Goal: Transaction & Acquisition: Subscribe to service/newsletter

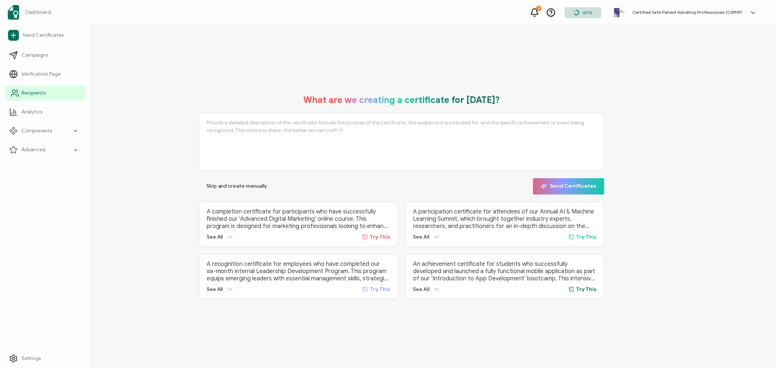
click at [38, 96] on span "Recipients" at bounding box center [33, 93] width 24 height 7
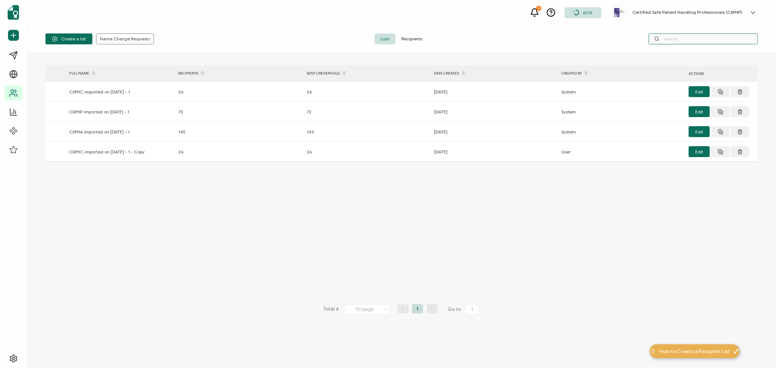
click at [687, 37] on input "text" at bounding box center [703, 38] width 109 height 11
type input "j"
click at [413, 36] on span "Recipients" at bounding box center [412, 38] width 33 height 11
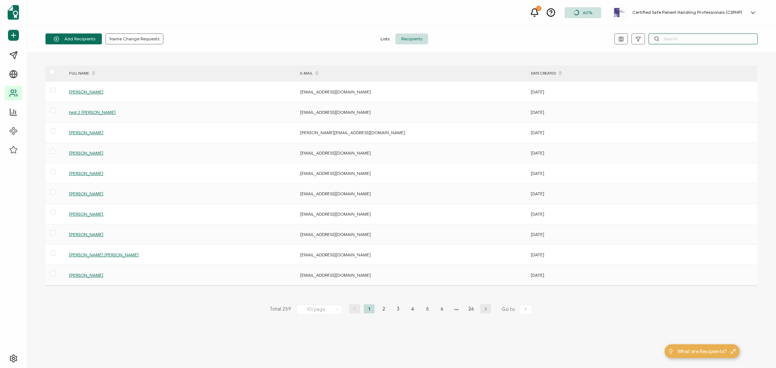
click at [677, 36] on input "text" at bounding box center [703, 38] width 109 height 11
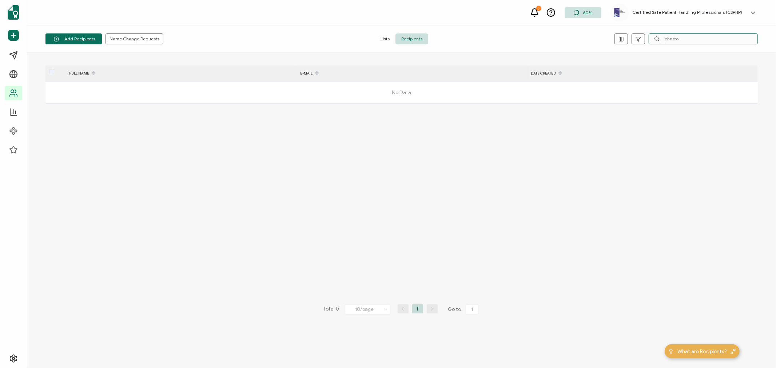
type input "[PERSON_NAME]"
drag, startPoint x: 689, startPoint y: 37, endPoint x: 661, endPoint y: 37, distance: 28.4
click at [661, 37] on input "[PERSON_NAME]" at bounding box center [703, 38] width 109 height 11
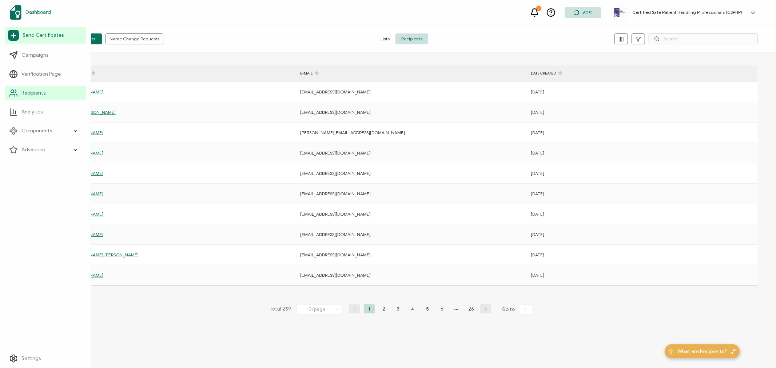
click at [32, 12] on span "Dashboard" at bounding box center [37, 12] width 25 height 7
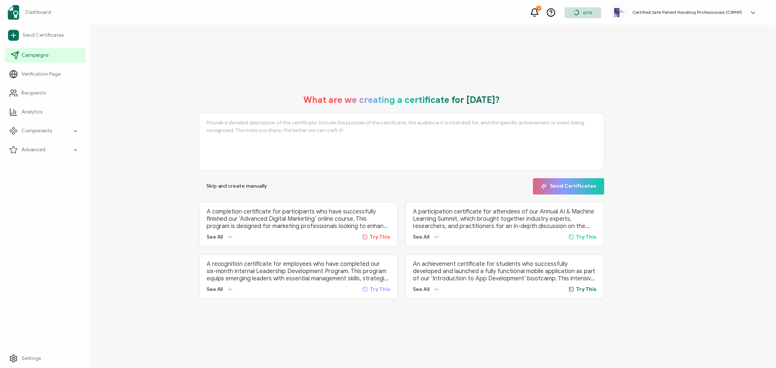
click at [41, 54] on span "Campaigns" at bounding box center [34, 55] width 27 height 7
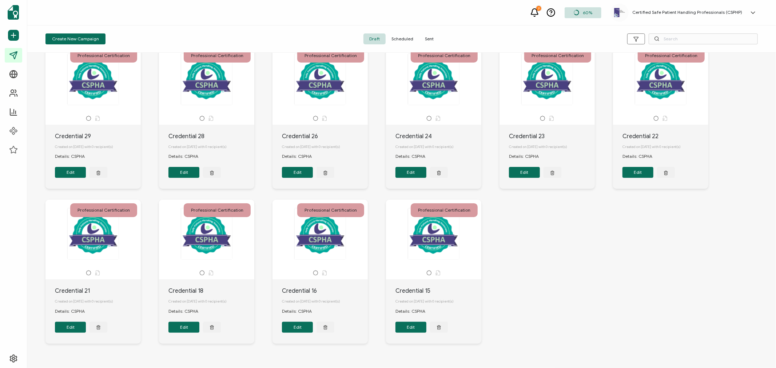
scroll to position [50, 0]
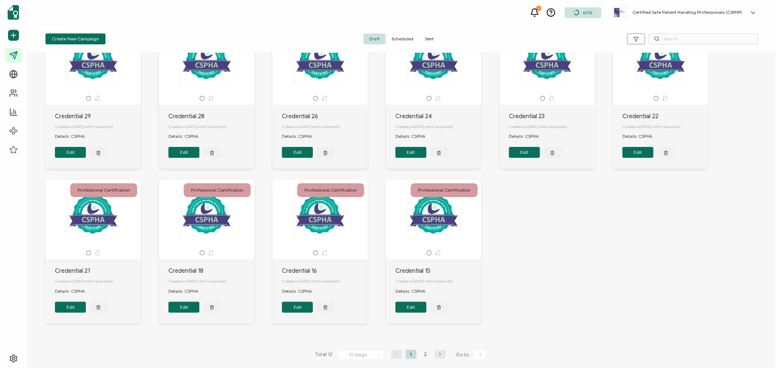
click at [425, 353] on li "2" at bounding box center [425, 354] width 11 height 9
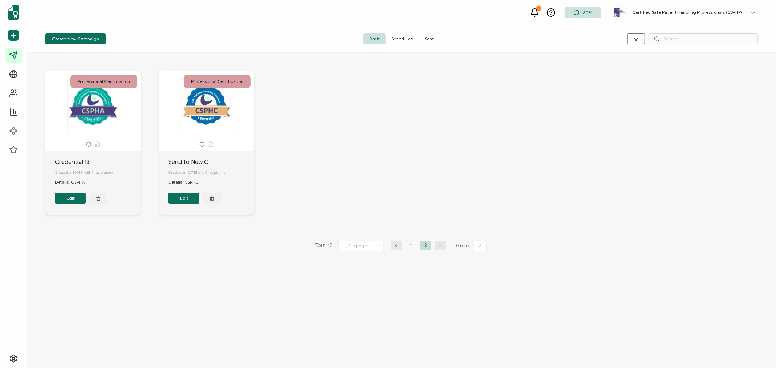
click at [411, 246] on li "1" at bounding box center [411, 245] width 11 height 9
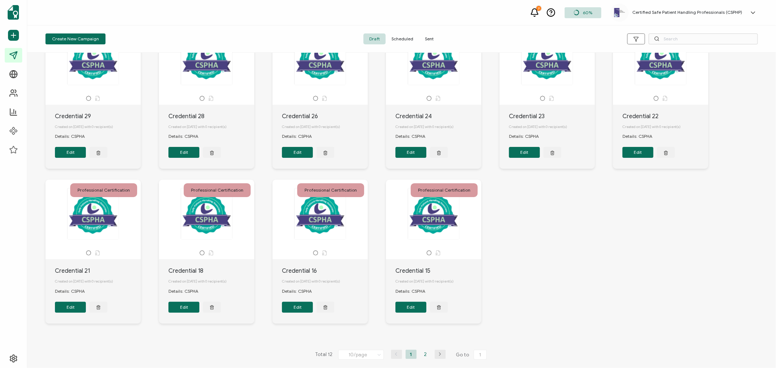
click at [424, 355] on li "2" at bounding box center [425, 354] width 11 height 9
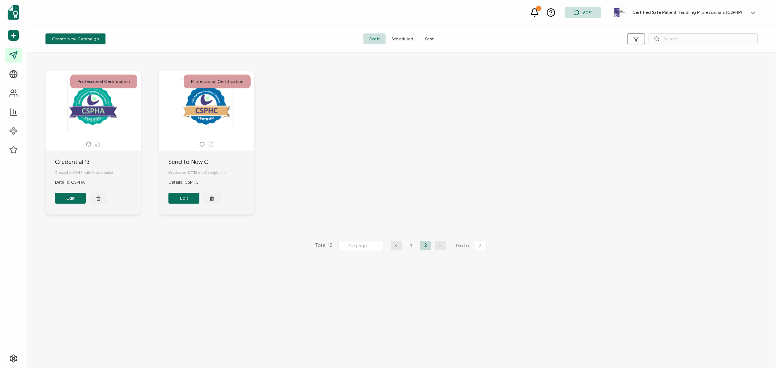
click at [430, 37] on span "Sent" at bounding box center [429, 38] width 20 height 11
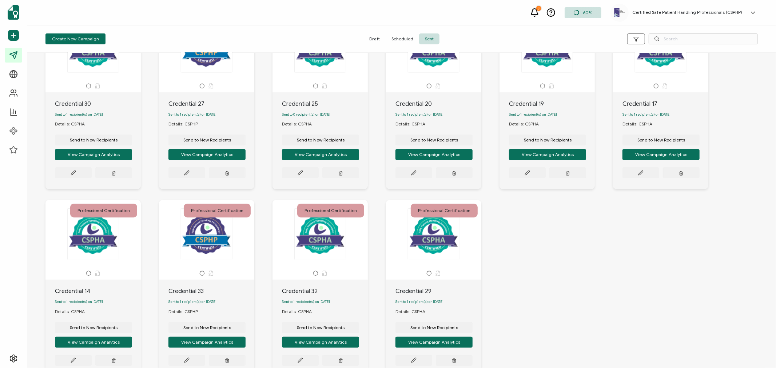
scroll to position [115, 0]
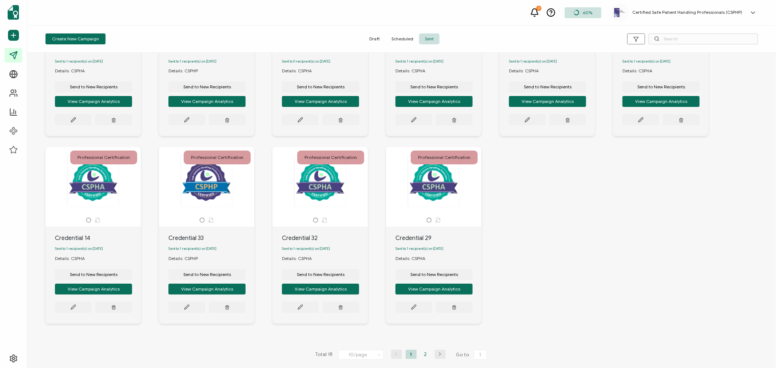
click at [423, 357] on li "2" at bounding box center [425, 354] width 11 height 9
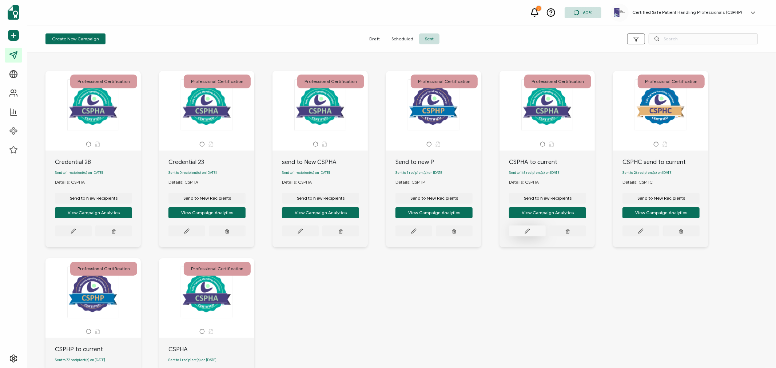
click at [525, 233] on icon at bounding box center [527, 231] width 5 height 5
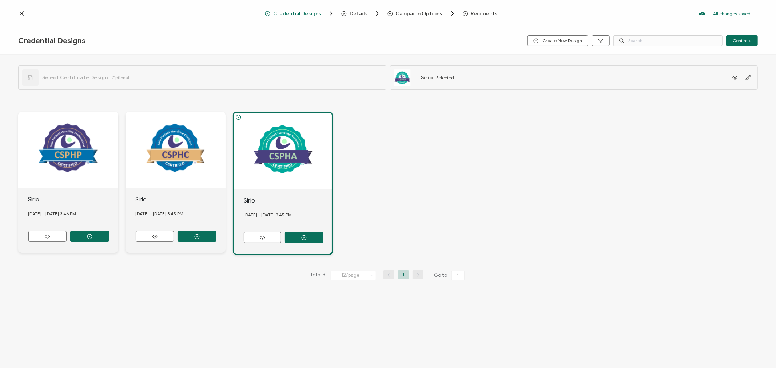
click at [479, 16] on span "Recipients" at bounding box center [480, 13] width 35 height 7
click at [481, 13] on span "Recipients" at bounding box center [484, 13] width 27 height 5
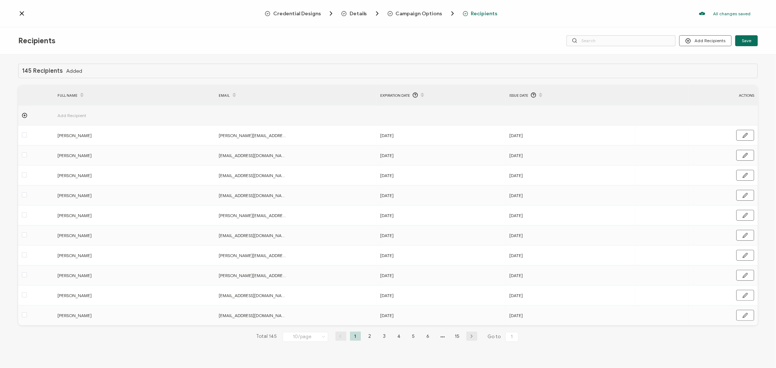
click at [71, 116] on span "Add Recipient" at bounding box center [92, 115] width 69 height 8
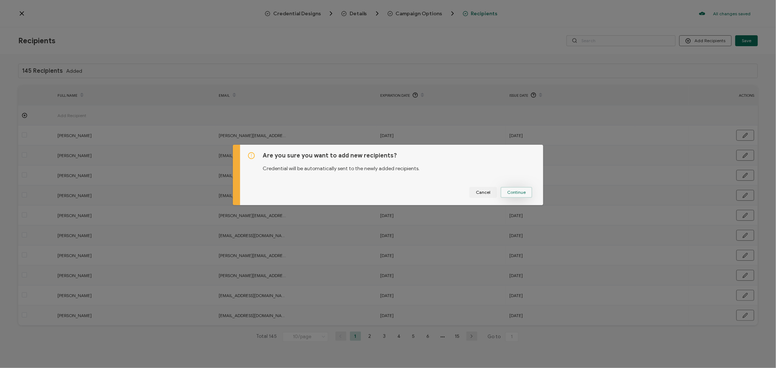
click at [526, 194] on button "Continue" at bounding box center [517, 192] width 32 height 11
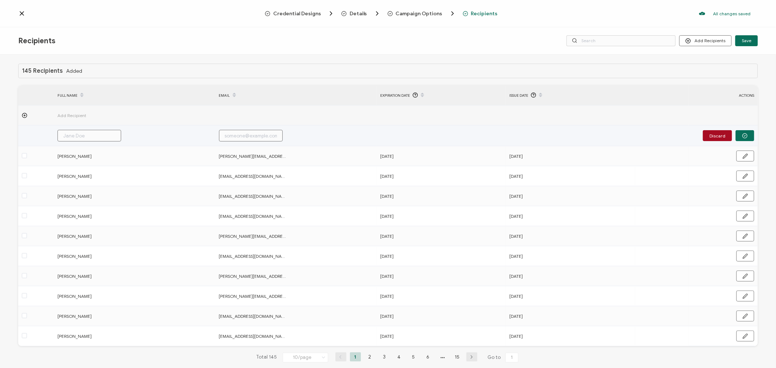
click at [99, 134] on input "text" at bounding box center [90, 136] width 64 height 12
type input "T"
type input "Te"
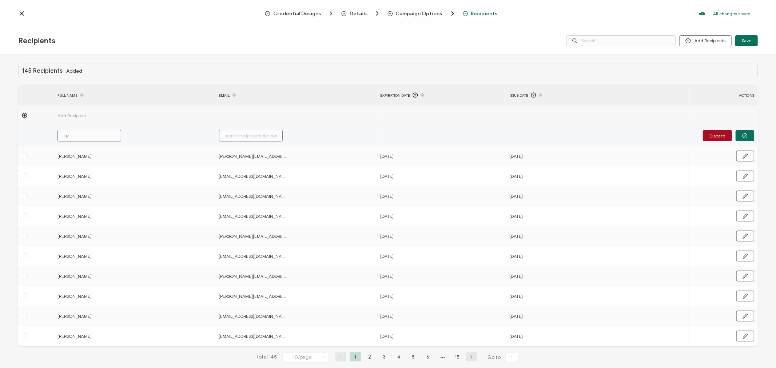
type input "Ter"
type input "Terr"
type input "Terre"
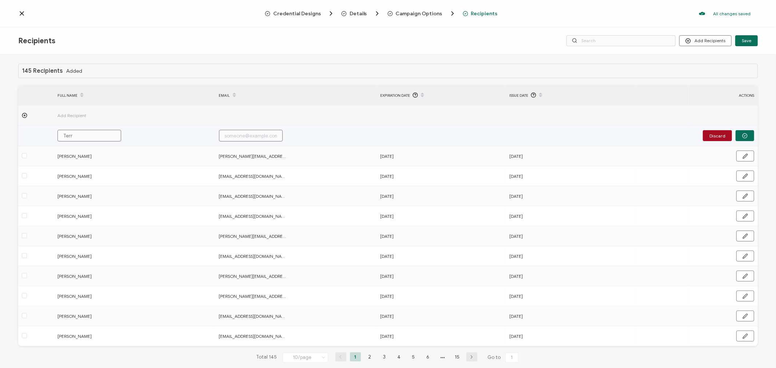
type input "Terre"
type input "Terren"
type input "Terrenc"
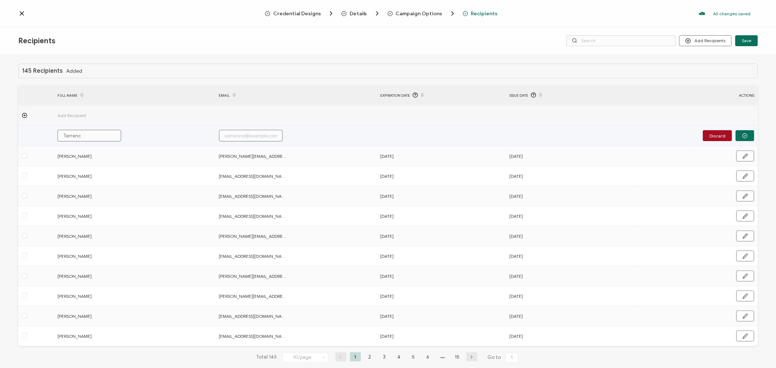
type input "[PERSON_NAME]"
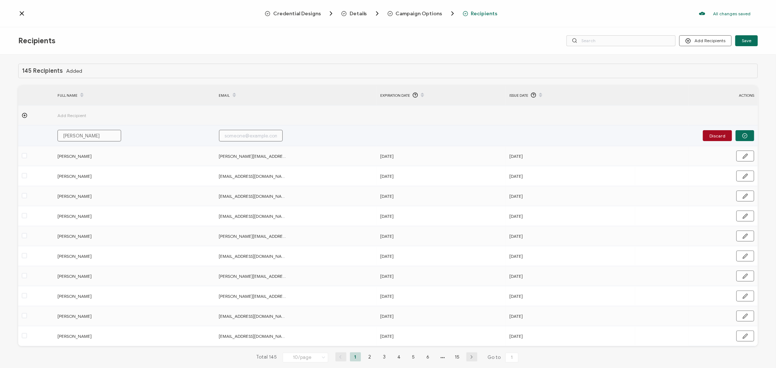
type input "[PERSON_NAME]"
type input "[PERSON_NAME] Pro"
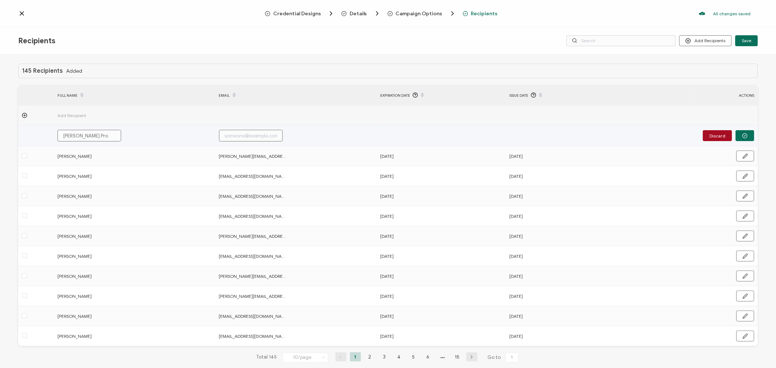
type input "[PERSON_NAME] Prob"
type input "[PERSON_NAME] Probs"
type input "[PERSON_NAME]"
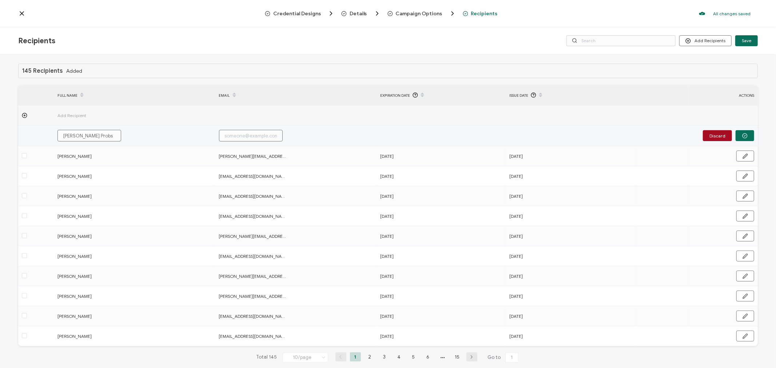
type input "[PERSON_NAME]"
type input "t"
type input "te"
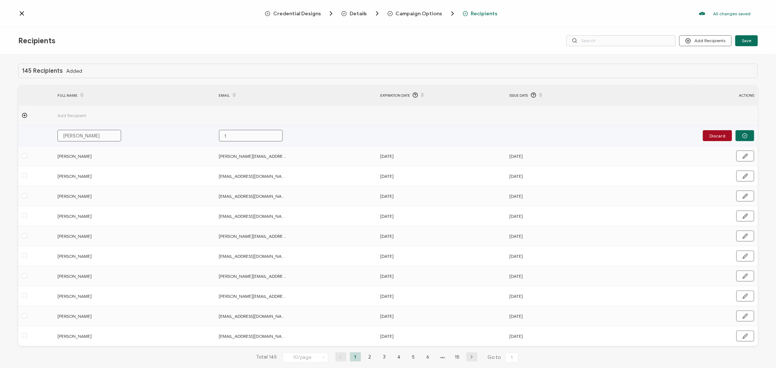
type input "te"
type input "ter"
type input "terr"
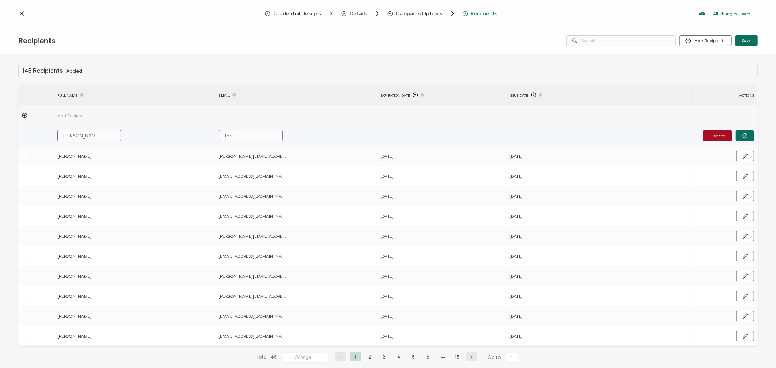
type input "[PERSON_NAME]"
type input "terryp"
type input "terrypr"
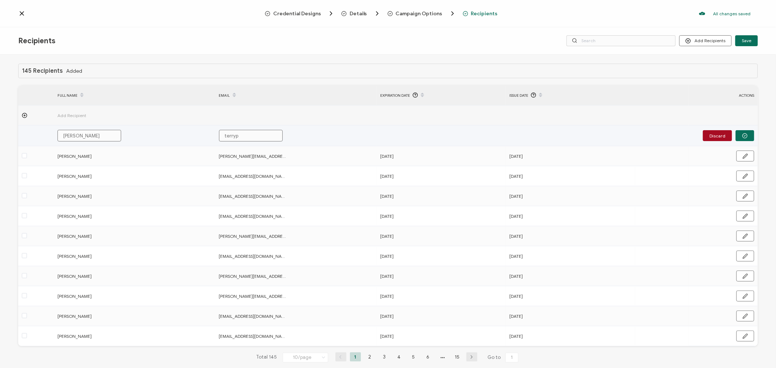
type input "terrypr"
type input "terrypro"
type input "terryprob"
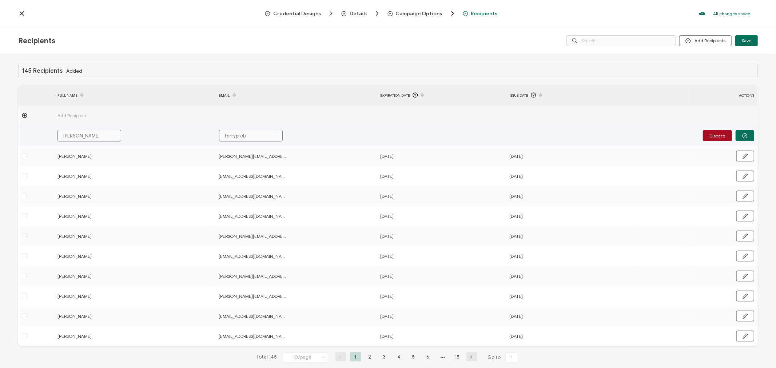
type input "terryprobs"
type input "terryprobst"
type input "terryprobst1"
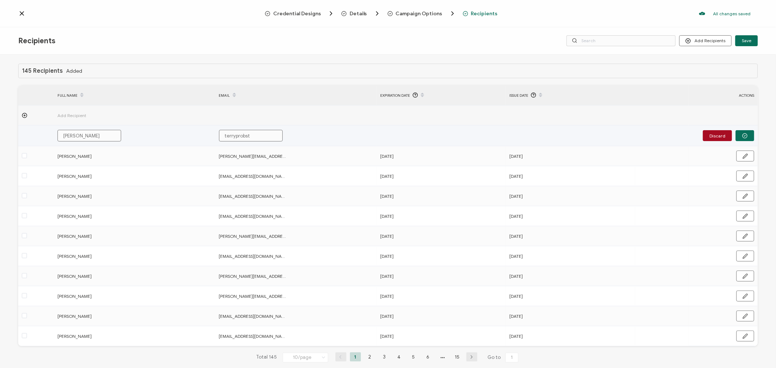
type input "terryprobst1"
type input "terryprobst1@"
type input "terryprobst1@g"
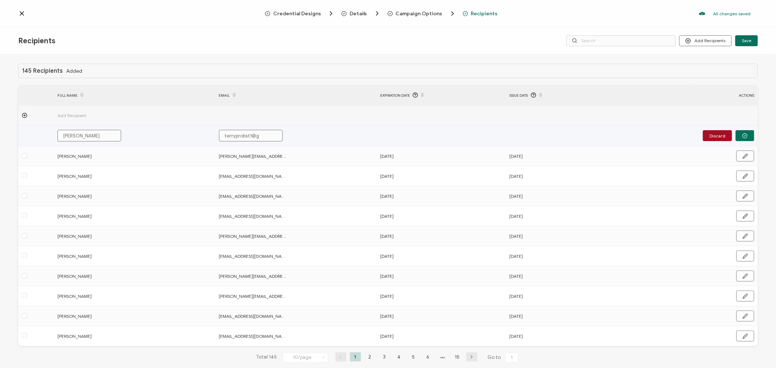
type input "terryprobst1@gm"
type input "terryprobst1@gma"
type input "terryprobst1@gmai"
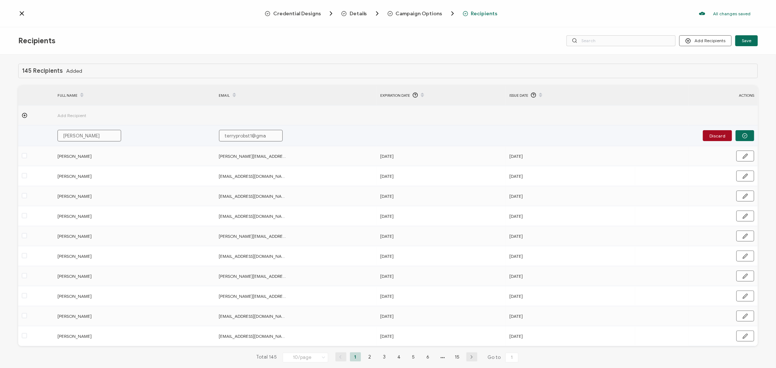
type input "terryprobst1@gmai"
type input "[EMAIL_ADDRESS]"
type input "[EMAIL_ADDRESS]."
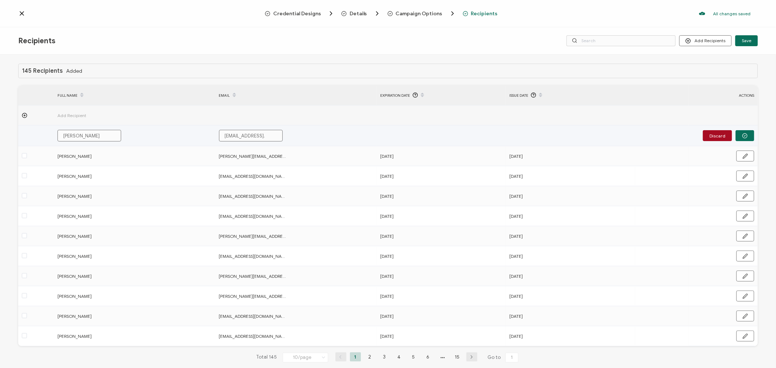
type input "terryprobst1@gmail.c"
type input "[EMAIL_ADDRESS][DOMAIN_NAME]"
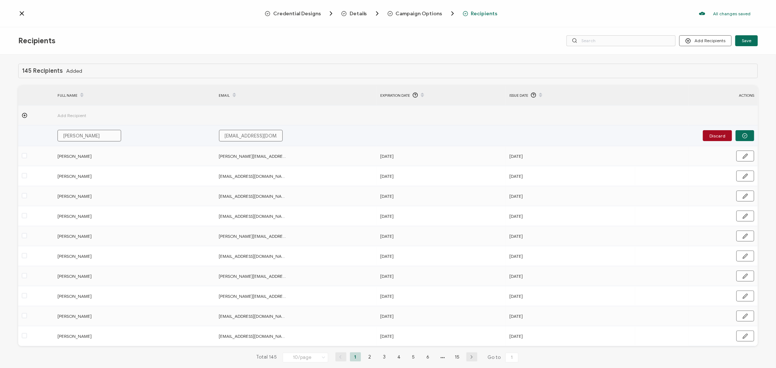
type input "[EMAIL_ADDRESS][DOMAIN_NAME]"
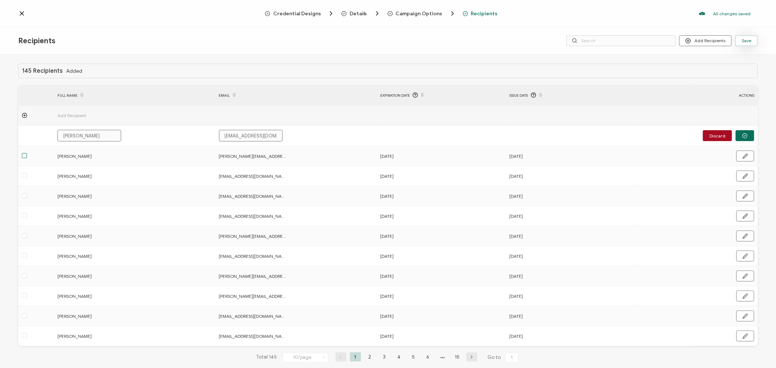
click at [752, 40] on span "Save" at bounding box center [746, 41] width 9 height 4
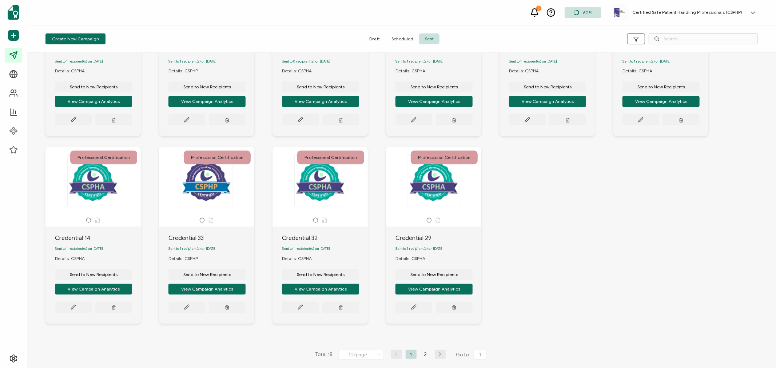
scroll to position [115, 0]
click at [423, 353] on li "2" at bounding box center [425, 354] width 11 height 9
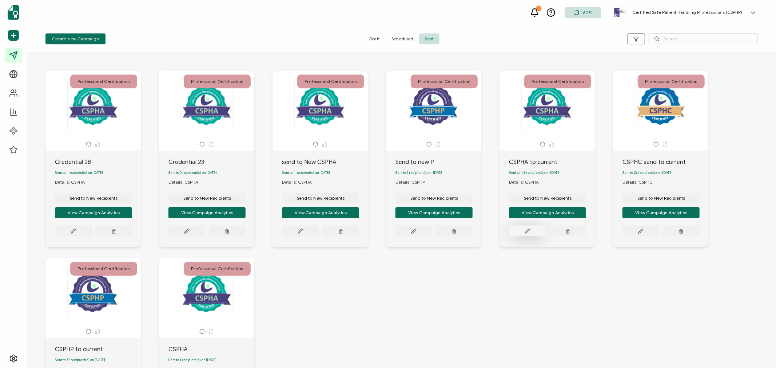
click at [523, 237] on button at bounding box center [527, 231] width 37 height 11
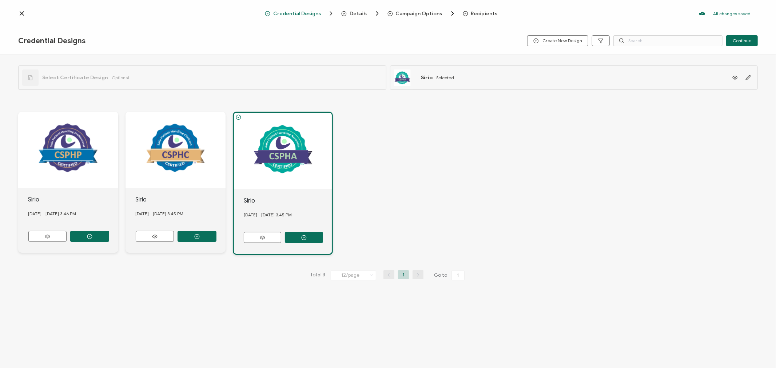
click at [481, 11] on span "Recipients" at bounding box center [484, 13] width 27 height 5
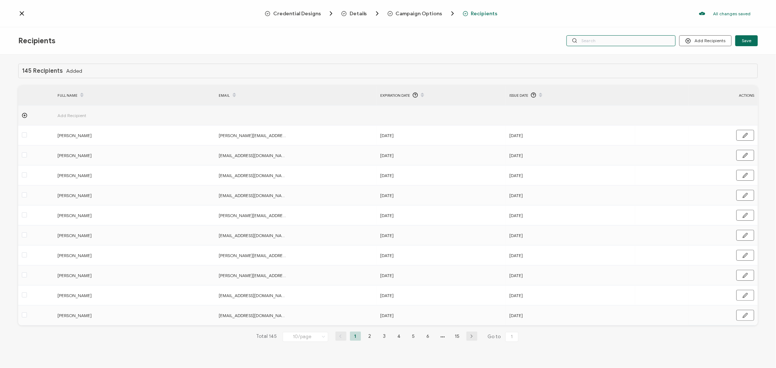
click at [643, 39] on input "text" at bounding box center [621, 40] width 109 height 11
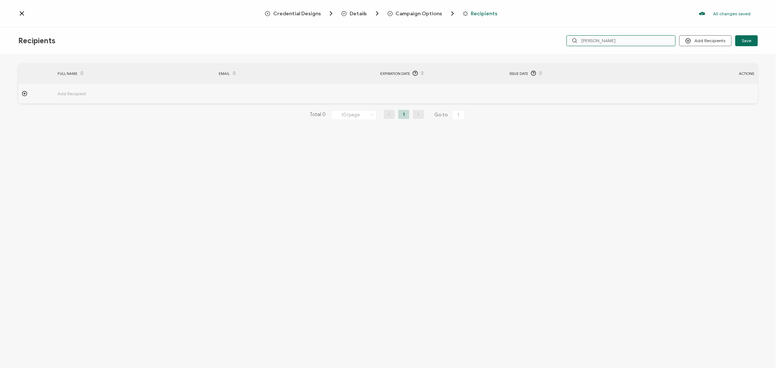
type input "[PERSON_NAME]"
click at [24, 13] on icon at bounding box center [21, 13] width 7 height 7
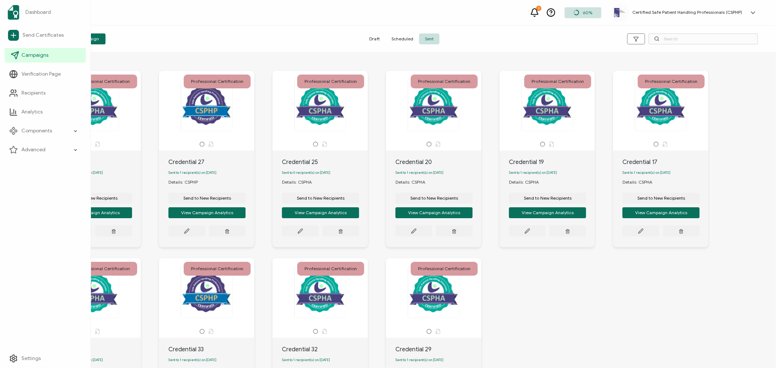
click at [33, 59] on link "Campaigns" at bounding box center [45, 55] width 81 height 15
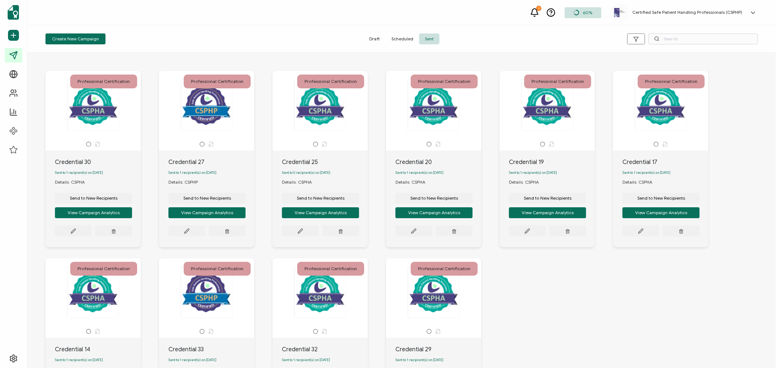
scroll to position [115, 0]
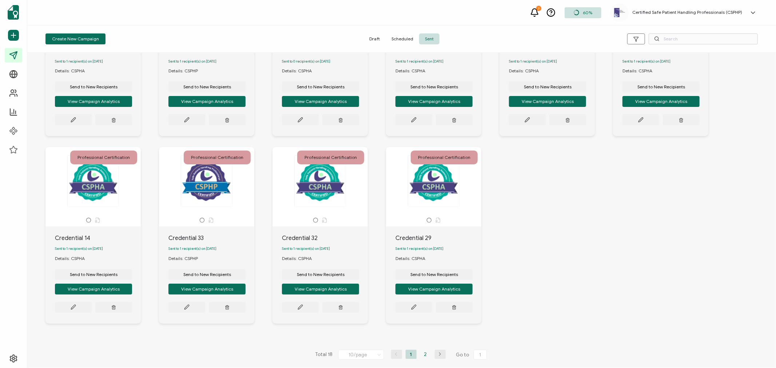
click at [423, 357] on li "2" at bounding box center [425, 354] width 11 height 9
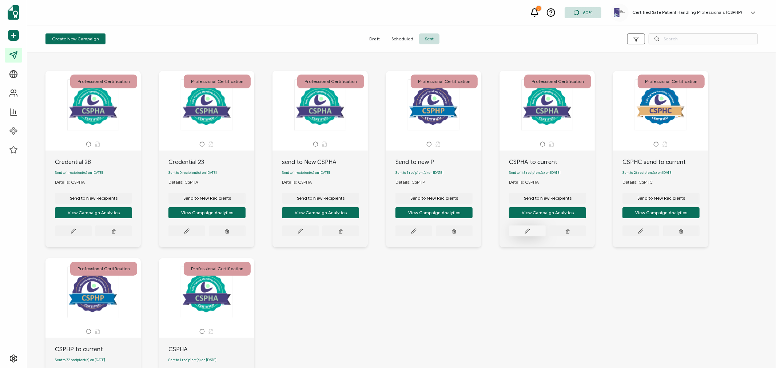
click at [526, 233] on icon at bounding box center [527, 231] width 4 height 4
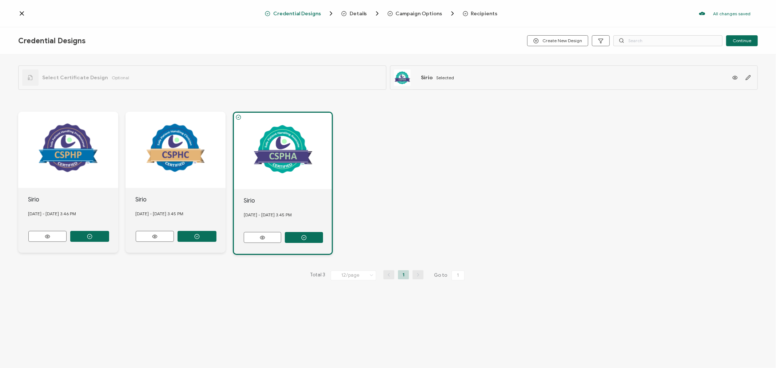
click at [483, 14] on span "Recipients" at bounding box center [484, 13] width 27 height 5
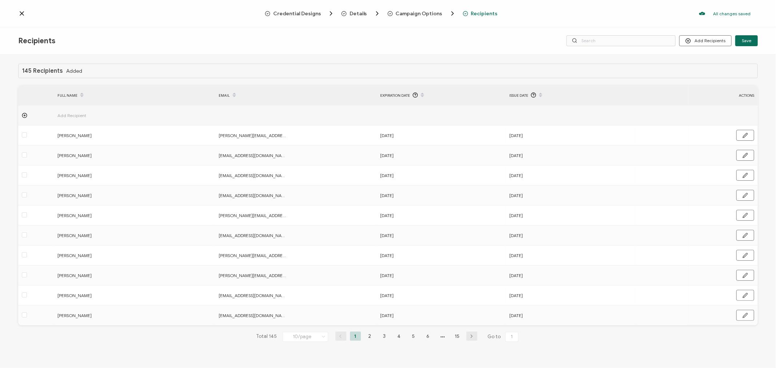
click at [70, 113] on span "Add Recipient" at bounding box center [92, 115] width 69 height 8
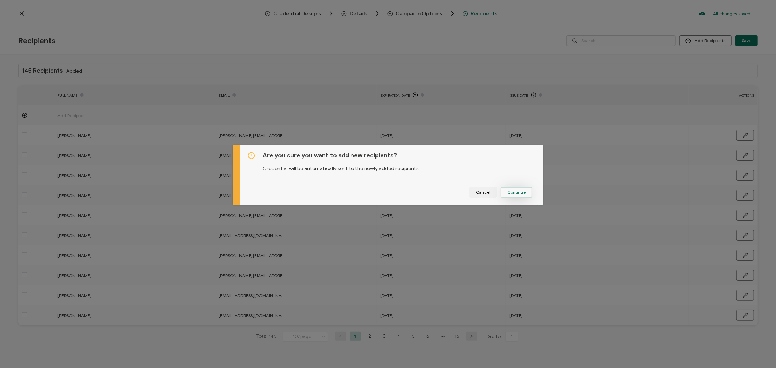
click at [517, 194] on span "Continue" at bounding box center [516, 192] width 19 height 4
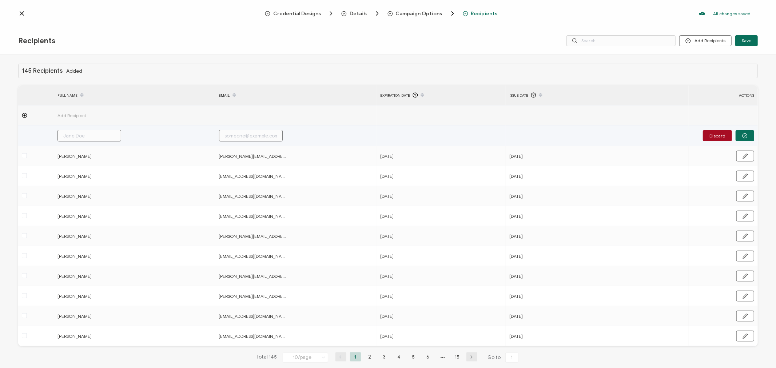
click at [92, 135] on input "text" at bounding box center [90, 136] width 64 height 12
type input "P"
type input "Pr"
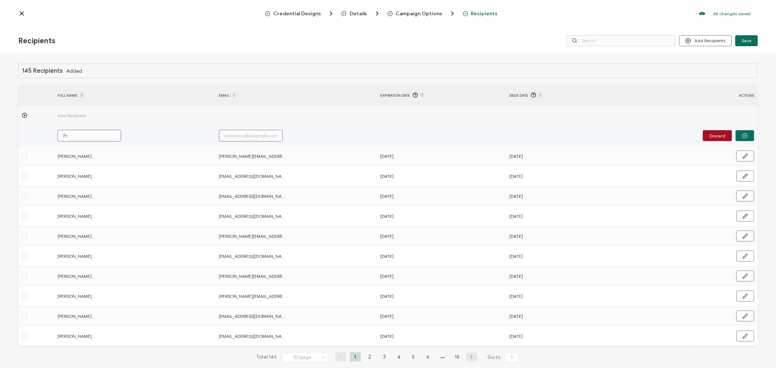
type input "Pro"
type input "Prob"
type input "Pro"
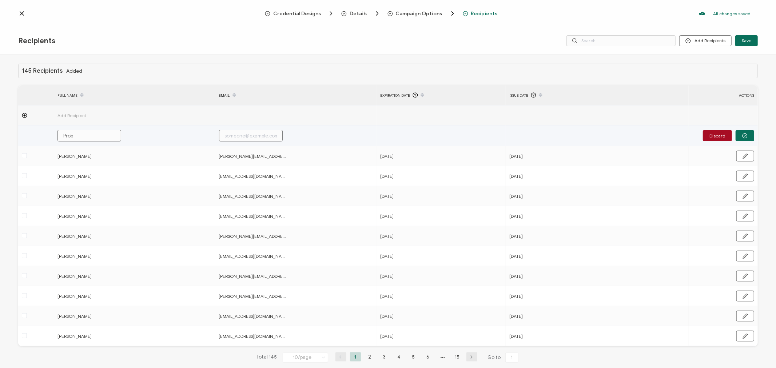
type input "Pro"
type input "Pr"
type input "P"
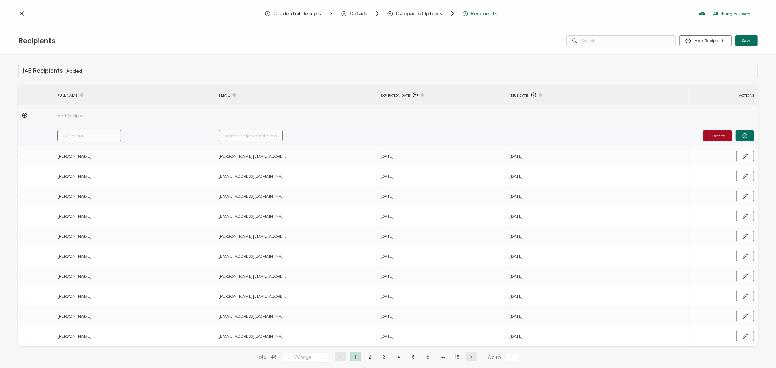
type input "T"
type input "Te"
type input "Ter"
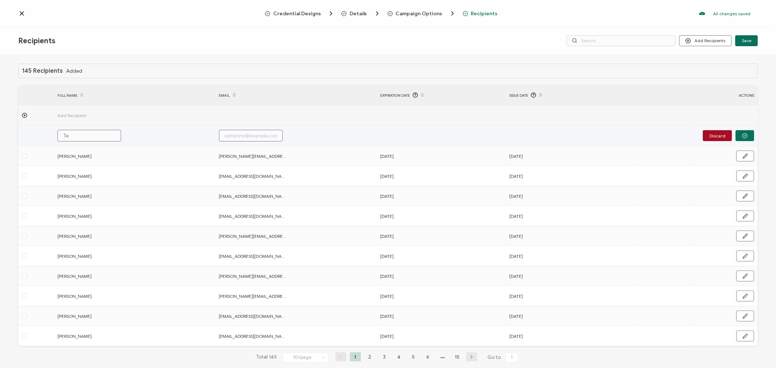
type input "Ter"
type input "Terr"
type input "Terre"
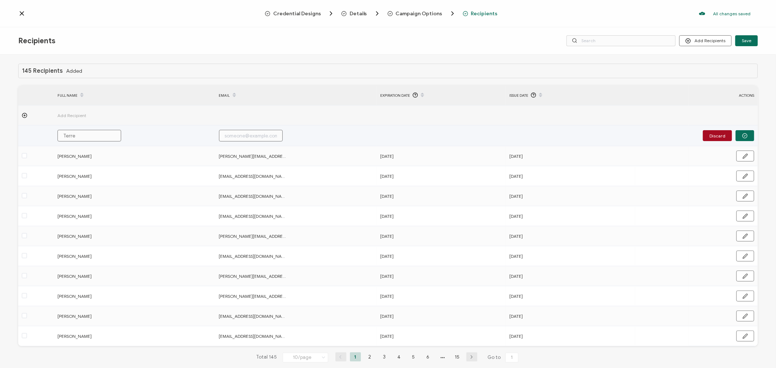
type input "Terren"
type input "Terrenc"
type input "[PERSON_NAME]"
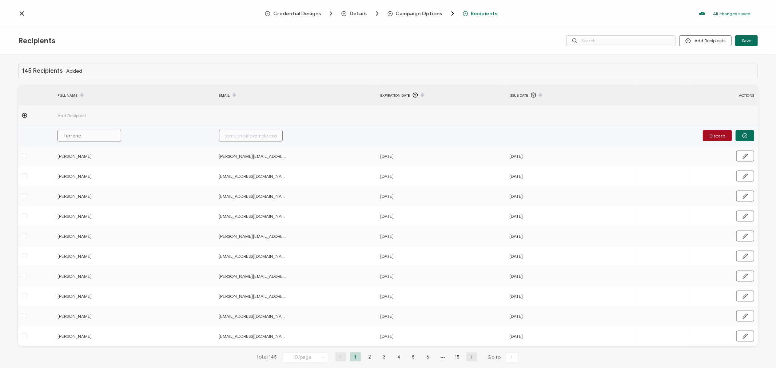
type input "[PERSON_NAME]"
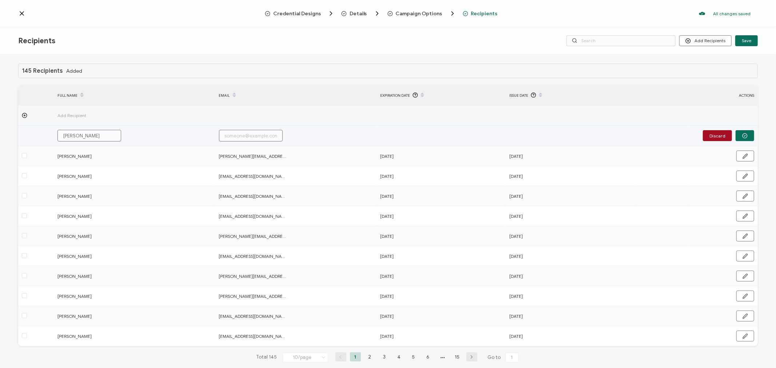
type input "[PERSON_NAME]"
type input "[PERSON_NAME] Pro"
type input "[PERSON_NAME] Prob"
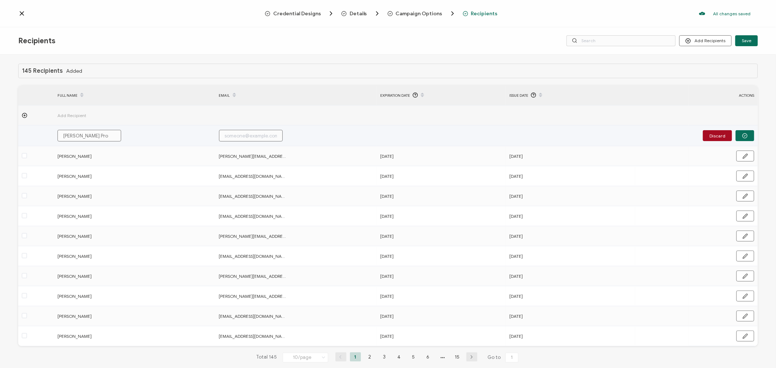
type input "[PERSON_NAME] Prob"
type input "[PERSON_NAME] Probs"
type input "[PERSON_NAME]"
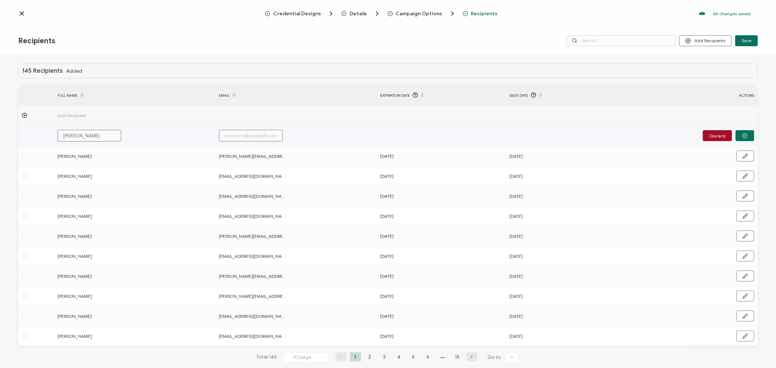
type input "[PERSON_NAME]"
type input "t"
type input "te"
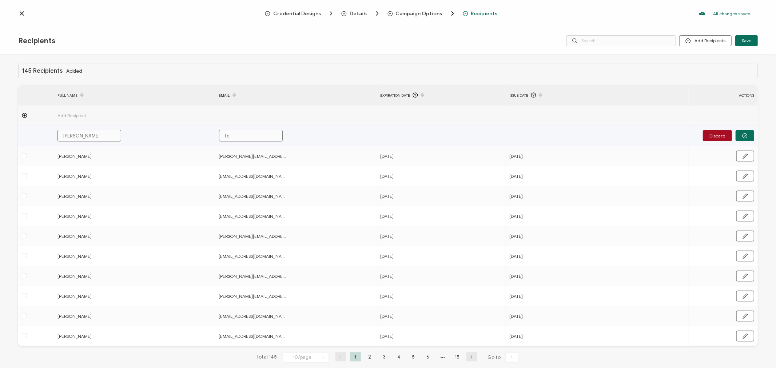
type input "ter"
type input "terr"
type input "[PERSON_NAME]"
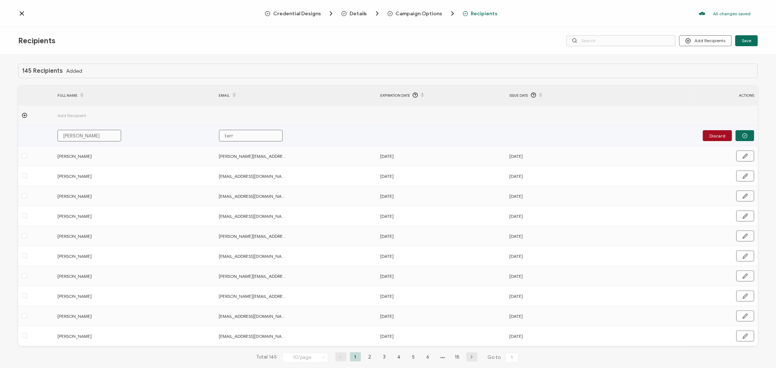
type input "[PERSON_NAME]"
type input "terrip"
type input "terripr"
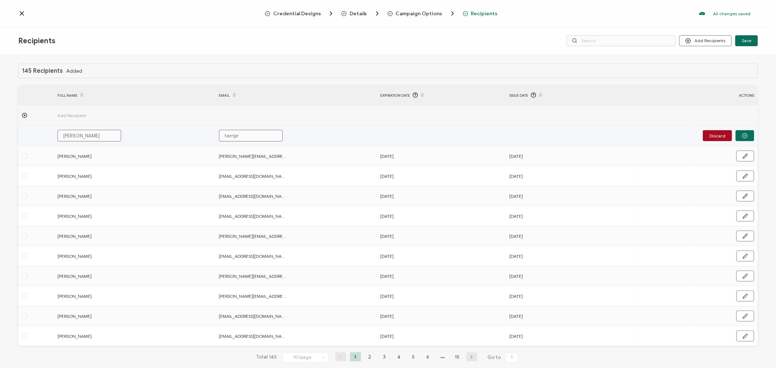
type input "terripro"
type input "terriprob"
type input "terriprobs"
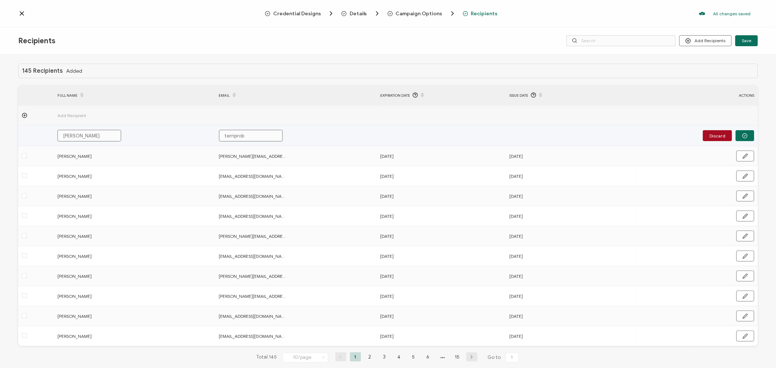
type input "terriprobs"
type input "terriprobst"
type input "terriprobst1"
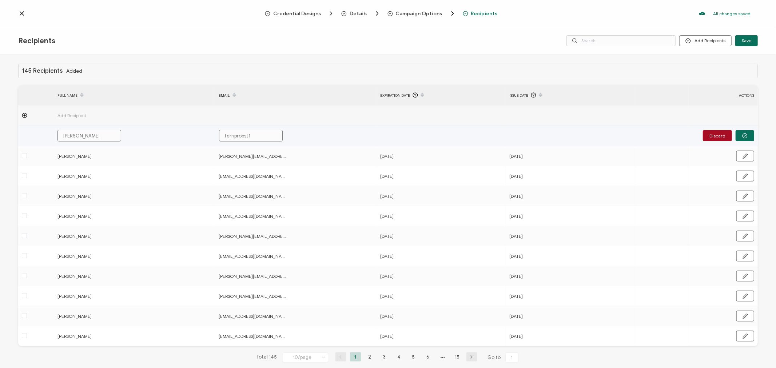
type input "terriprobst1@"
type input "terriprobst1@g"
type input "terriprobst1@gm"
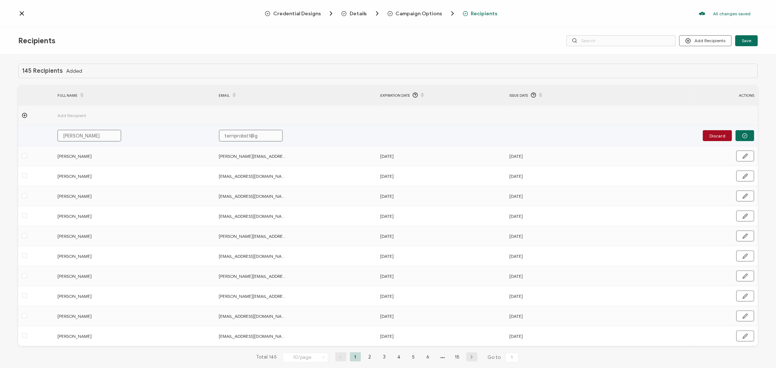
type input "terriprobst1@gm"
type input "terriprobst1@gma"
type input "terriprobst1@gmai"
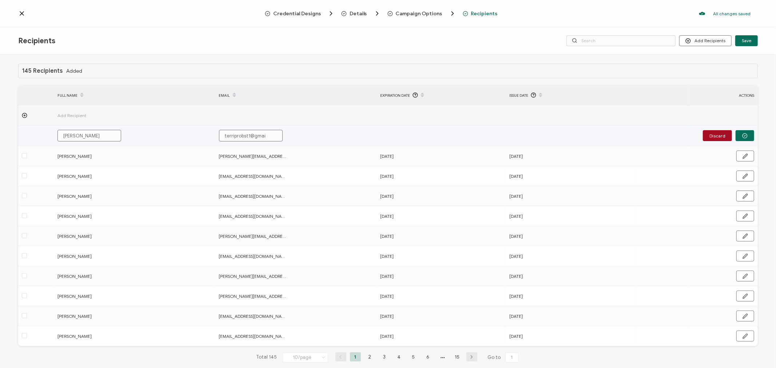
type input "[EMAIL_ADDRESS]"
type input "[EMAIL_ADDRESS]."
type input "terriprobst1@gmail.c"
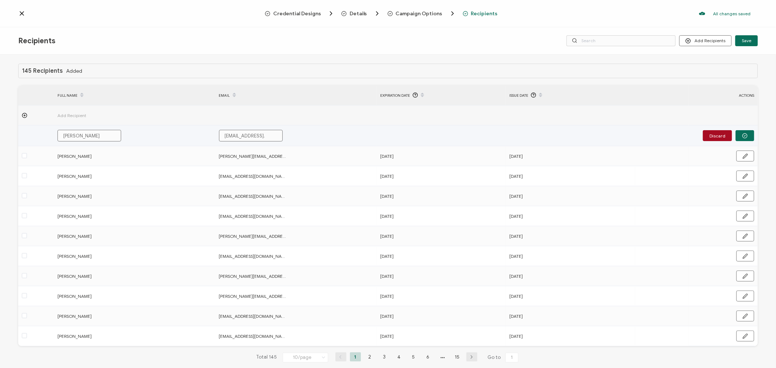
type input "terriprobst1@gmail.c"
type input "[EMAIL_ADDRESS][DOMAIN_NAME]"
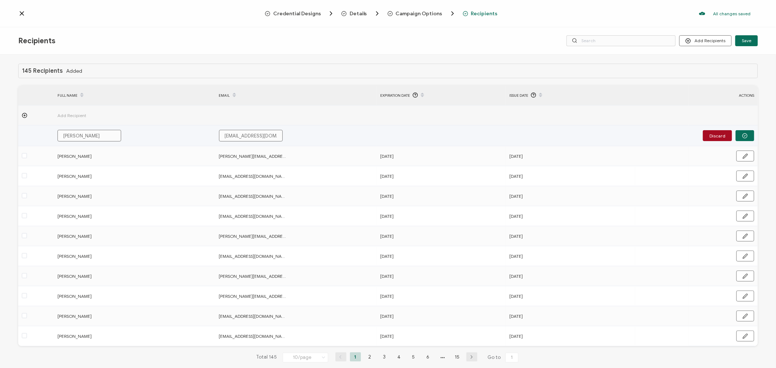
type input "[EMAIL_ADDRESS][DOMAIN_NAME]"
click at [746, 136] on button "button" at bounding box center [745, 135] width 19 height 11
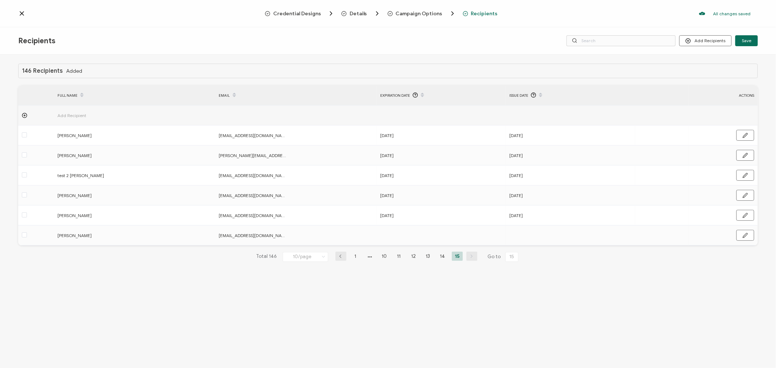
click at [485, 13] on span "Recipients" at bounding box center [484, 13] width 27 height 5
click at [592, 39] on input "text" at bounding box center [621, 40] width 109 height 11
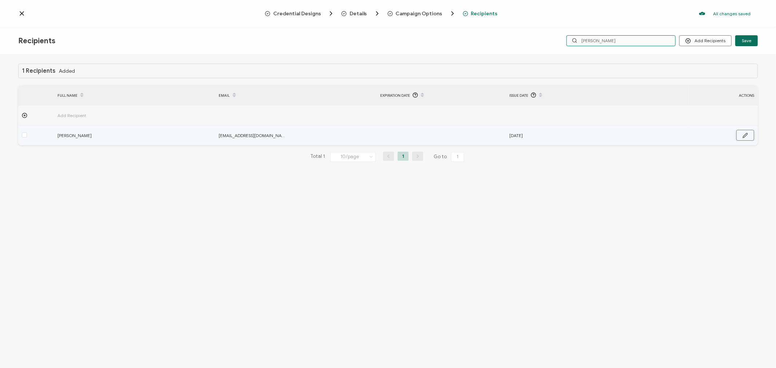
type input "[PERSON_NAME]"
click at [748, 136] on icon "button" at bounding box center [745, 135] width 5 height 5
click at [424, 136] on input "text" at bounding box center [412, 136] width 64 height 12
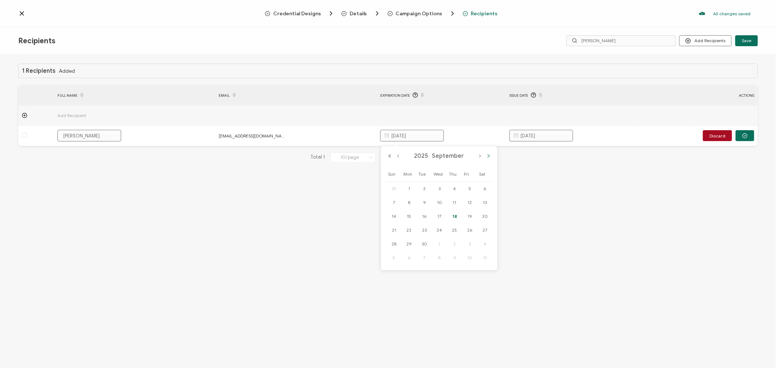
type input "[DATE]"
click at [488, 157] on button "Next Year" at bounding box center [488, 156] width 9 height 5
click at [390, 156] on button "Previous Year" at bounding box center [389, 156] width 9 height 5
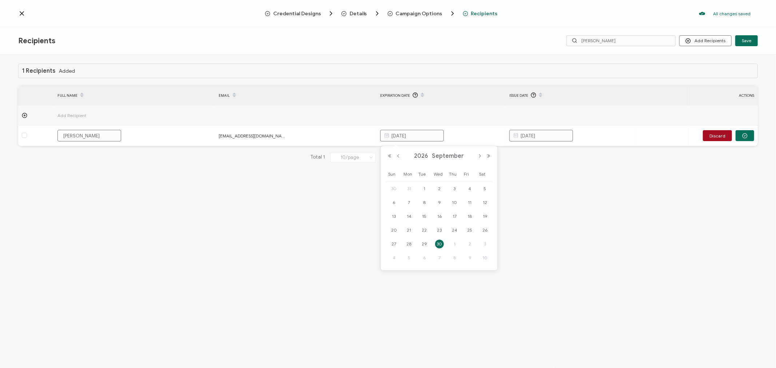
click at [441, 247] on span "30" at bounding box center [439, 244] width 9 height 9
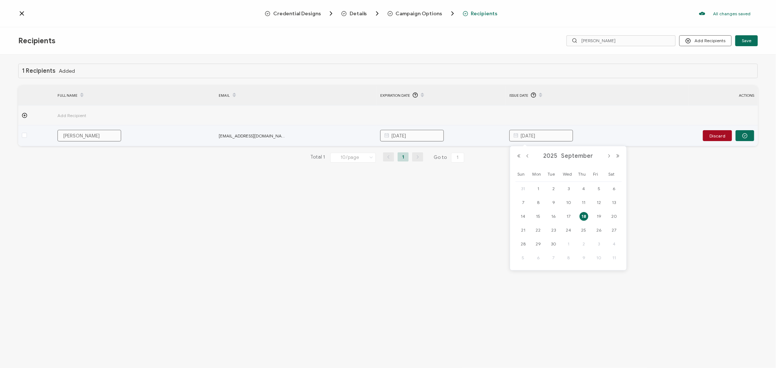
click at [549, 137] on input "[DATE]" at bounding box center [542, 136] width 64 height 12
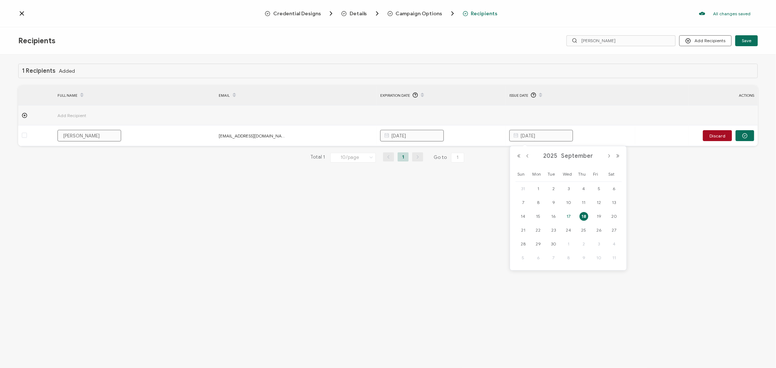
click at [570, 216] on span "17" at bounding box center [569, 216] width 9 height 9
type input "[DATE]"
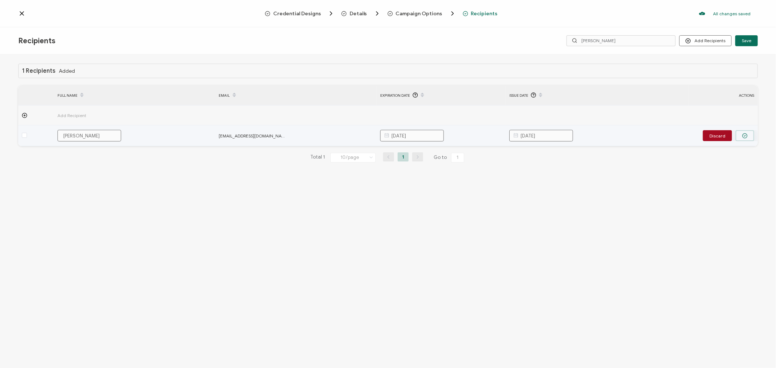
click at [747, 136] on icon "button" at bounding box center [744, 135] width 5 height 5
drag, startPoint x: 745, startPoint y: 135, endPoint x: 736, endPoint y: 134, distance: 9.3
click at [745, 135] on icon "button" at bounding box center [745, 135] width 5 height 5
click at [252, 136] on span "[EMAIL_ADDRESS][DOMAIN_NAME]" at bounding box center [253, 136] width 69 height 8
click at [228, 135] on span "[EMAIL_ADDRESS][DOMAIN_NAME]" at bounding box center [253, 136] width 69 height 8
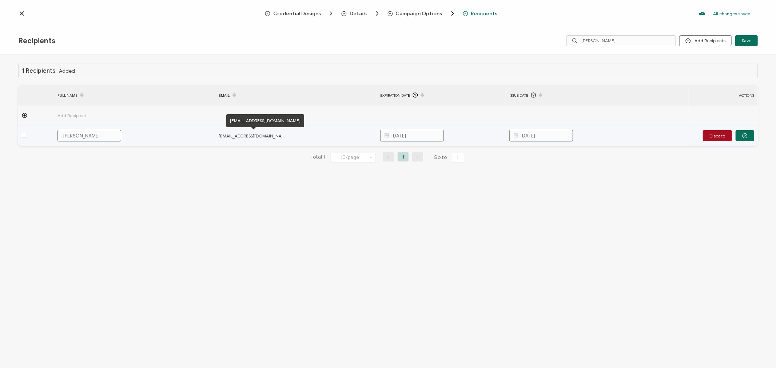
click at [226, 134] on span "[EMAIL_ADDRESS][DOMAIN_NAME]" at bounding box center [253, 136] width 69 height 8
click at [725, 133] on button "Discard" at bounding box center [717, 135] width 29 height 11
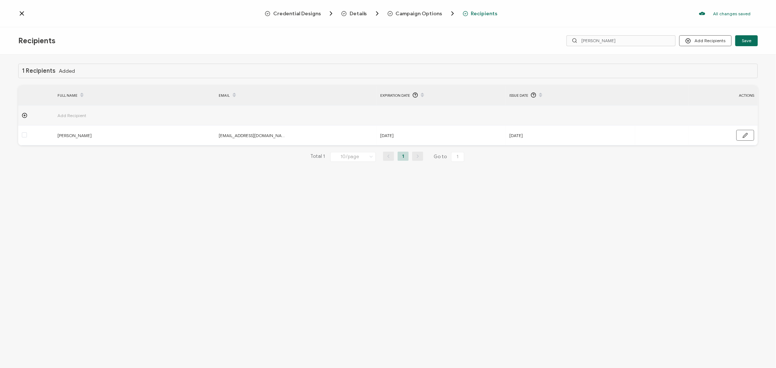
click at [24, 15] on icon at bounding box center [21, 13] width 7 height 7
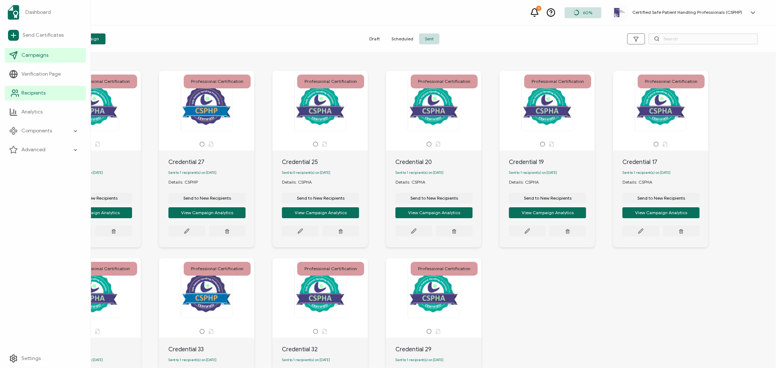
click at [37, 94] on span "Recipients" at bounding box center [33, 93] width 24 height 7
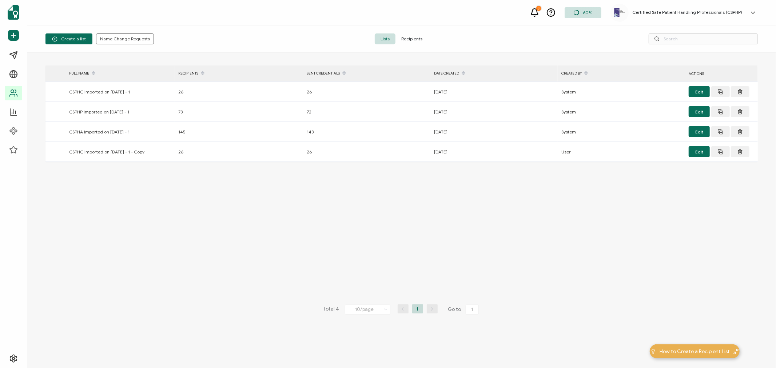
click at [420, 37] on span "Recipients" at bounding box center [412, 38] width 33 height 11
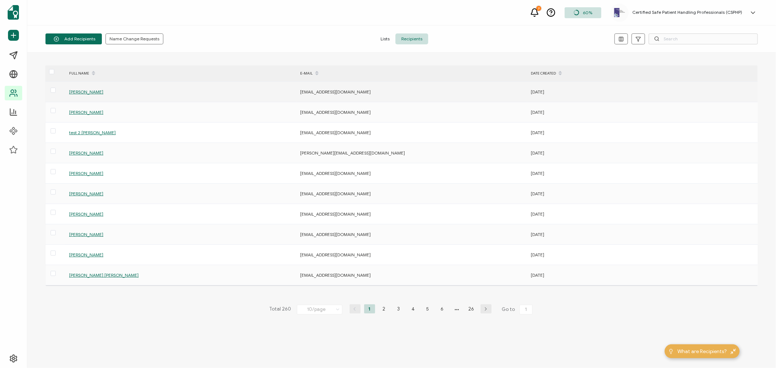
click at [79, 91] on span "[PERSON_NAME]" at bounding box center [86, 91] width 34 height 5
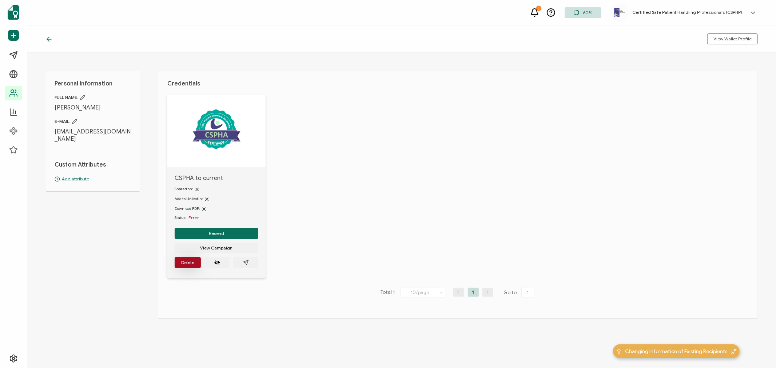
click at [190, 258] on button "Delete" at bounding box center [188, 262] width 26 height 11
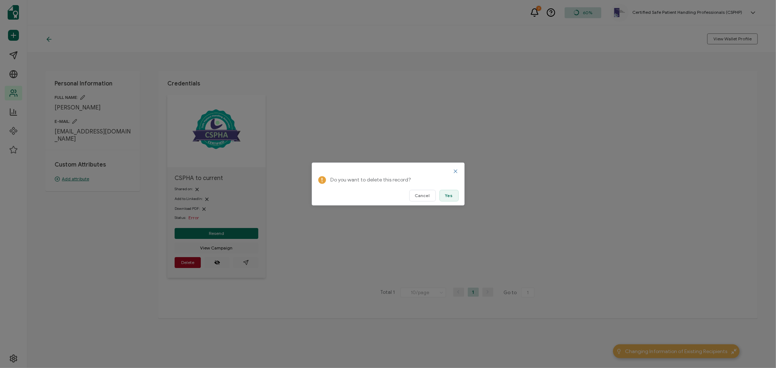
click at [448, 195] on span "Yes" at bounding box center [449, 196] width 8 height 4
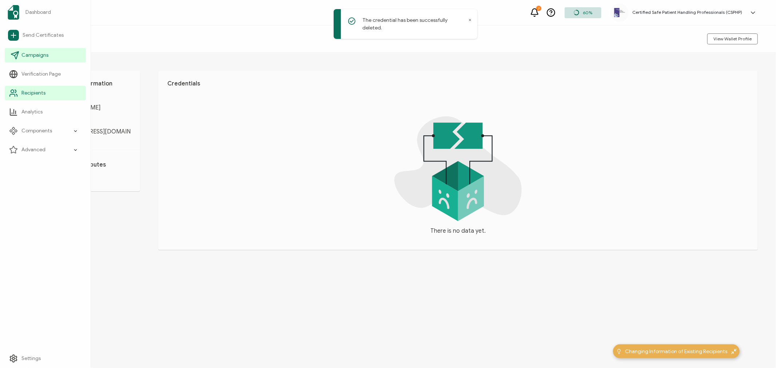
click at [28, 52] on span "Campaigns" at bounding box center [34, 55] width 27 height 7
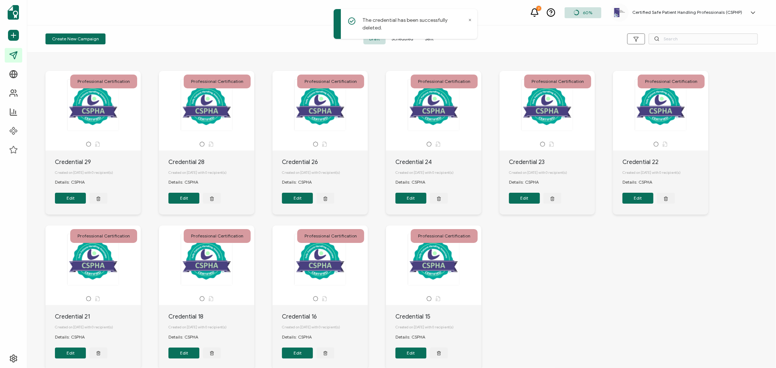
click at [431, 39] on span "Sent" at bounding box center [429, 38] width 20 height 11
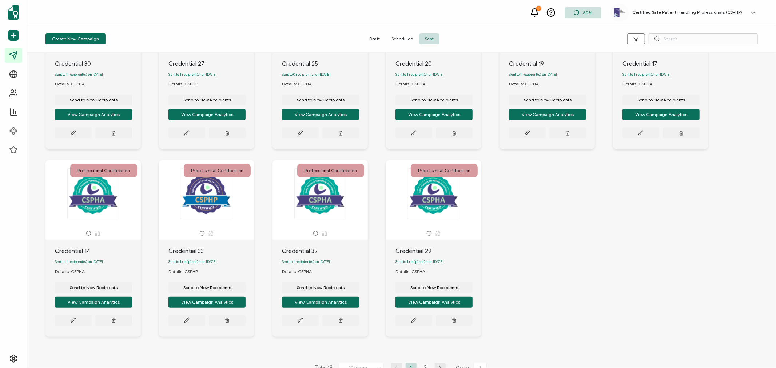
scroll to position [115, 0]
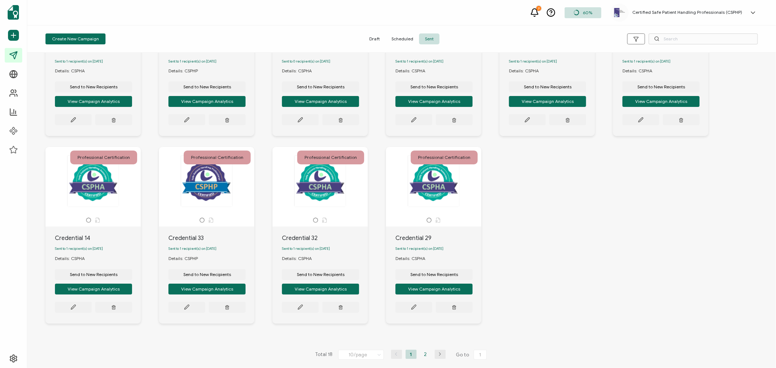
click at [425, 352] on li "2" at bounding box center [425, 354] width 11 height 9
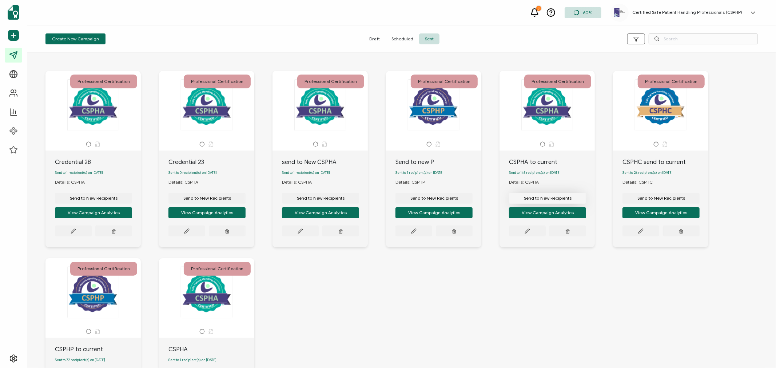
click at [541, 201] on span "Send to New Recipients" at bounding box center [548, 198] width 48 height 4
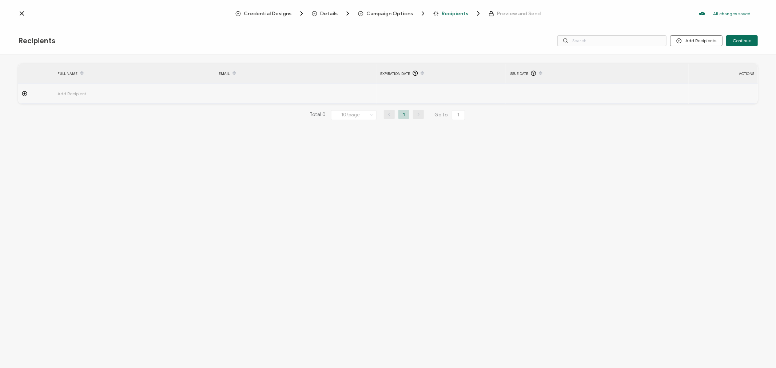
click at [454, 12] on span "Recipients" at bounding box center [455, 13] width 27 height 5
click at [691, 43] on button "Add Recipients" at bounding box center [696, 40] width 52 height 11
click at [702, 71] on span "Import From Recipients" at bounding box center [711, 71] width 47 height 5
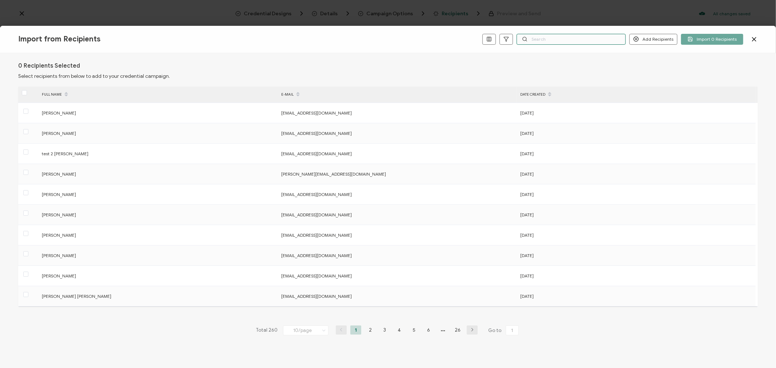
click at [549, 37] on input "text" at bounding box center [571, 39] width 109 height 11
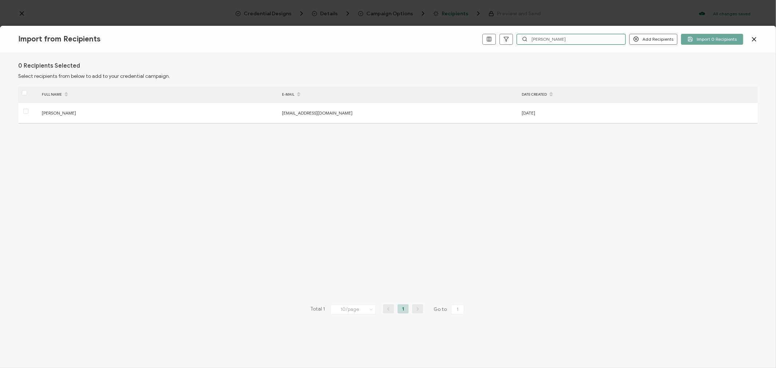
type input "[PERSON_NAME]"
click at [657, 37] on button "Add Recipients" at bounding box center [654, 39] width 48 height 11
click at [669, 66] on span "Add a Single Recipient" at bounding box center [672, 64] width 46 height 5
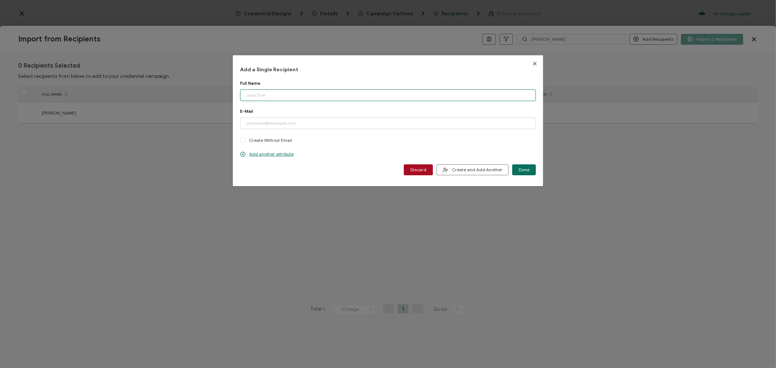
click at [289, 98] on input "dialog" at bounding box center [388, 96] width 296 height 12
type input "[PERSON_NAME]"
type input "[EMAIL_ADDRESS][DOMAIN_NAME]"
click at [529, 169] on button "Done" at bounding box center [524, 170] width 24 height 11
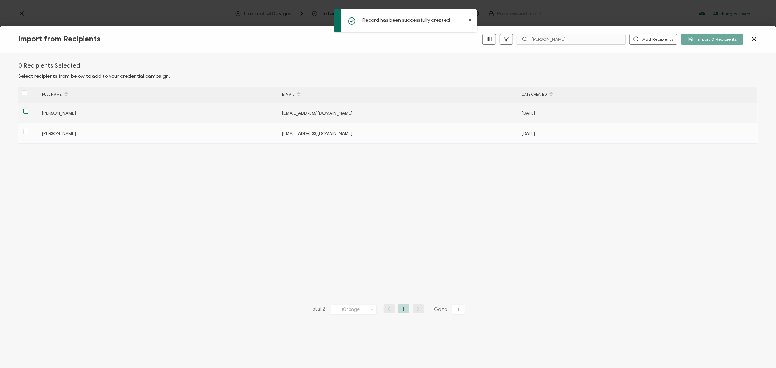
click at [27, 112] on span at bounding box center [25, 111] width 5 height 5
click at [28, 109] on input "checkbox" at bounding box center [28, 109] width 0 height 0
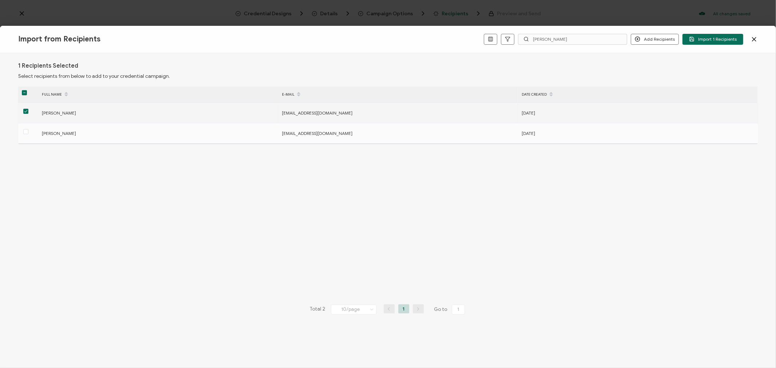
click at [63, 112] on span "[PERSON_NAME]" at bounding box center [59, 112] width 34 height 5
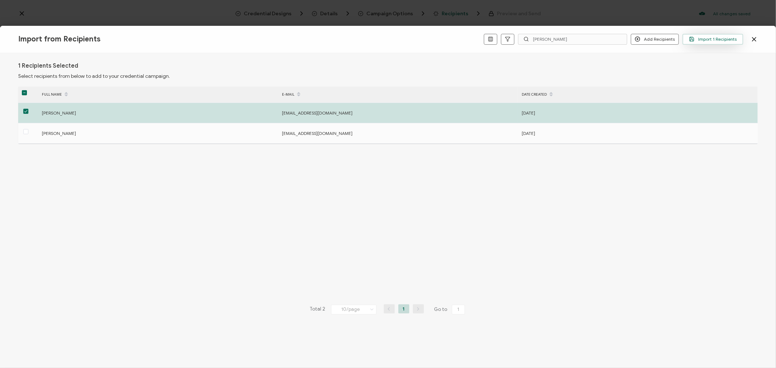
click at [713, 40] on span "Import 1 Recipients" at bounding box center [713, 38] width 48 height 5
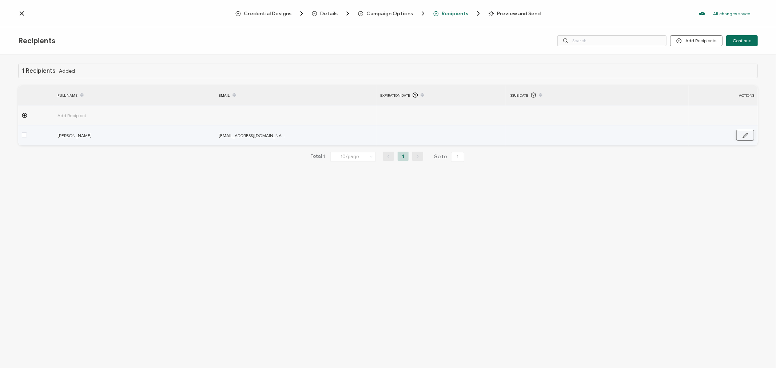
click at [744, 134] on icon "button" at bounding box center [745, 135] width 5 height 5
click at [413, 132] on input "text" at bounding box center [412, 136] width 64 height 12
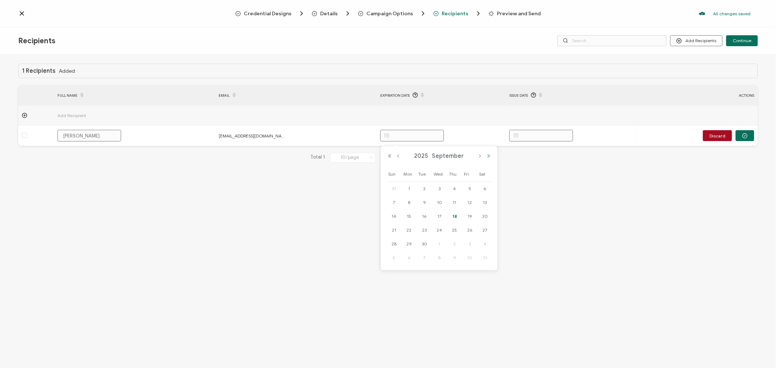
click at [490, 154] on button "Next Year" at bounding box center [488, 156] width 9 height 5
click at [440, 244] on span "30" at bounding box center [439, 244] width 9 height 9
type input "[DATE]"
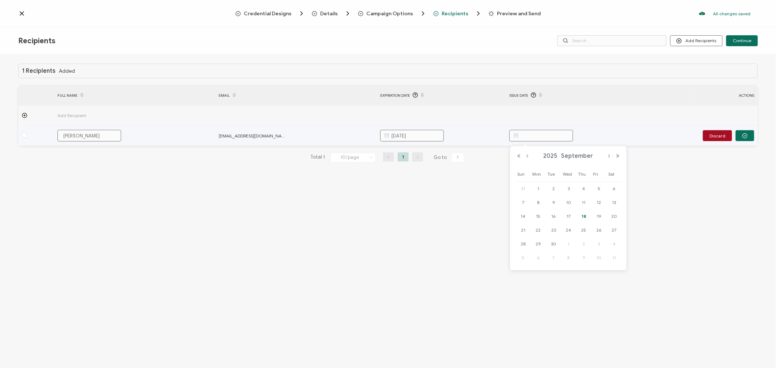
click at [547, 133] on input "text" at bounding box center [542, 136] width 64 height 12
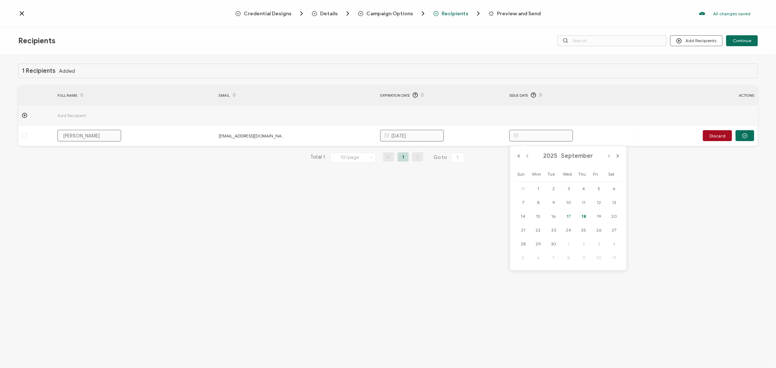
click at [566, 215] on span "17" at bounding box center [569, 216] width 9 height 9
type input "[DATE]"
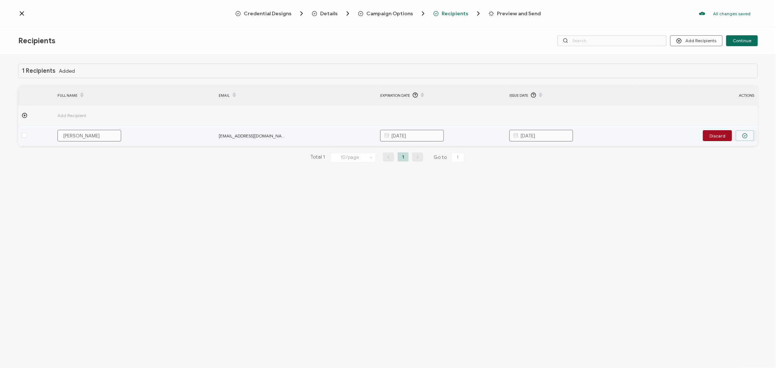
click at [745, 134] on icon "button" at bounding box center [744, 135] width 5 height 5
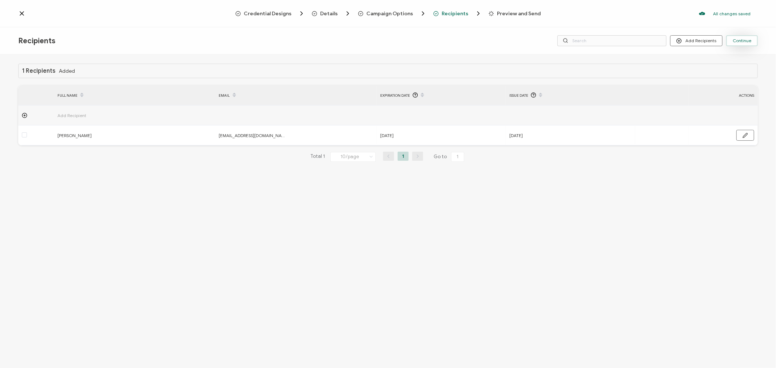
click at [745, 40] on span "Continue" at bounding box center [742, 41] width 19 height 4
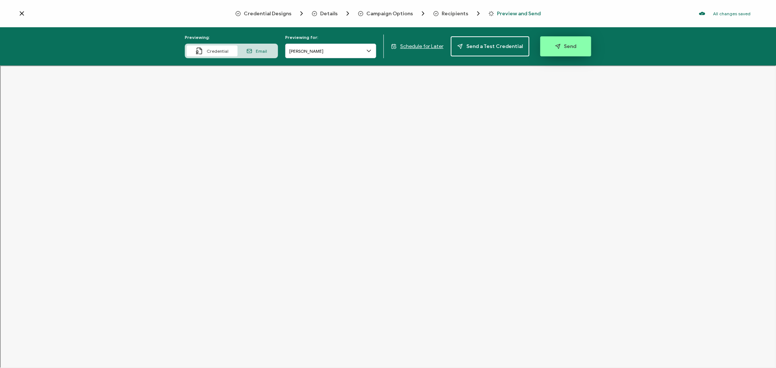
click at [562, 44] on span "Send" at bounding box center [565, 46] width 21 height 5
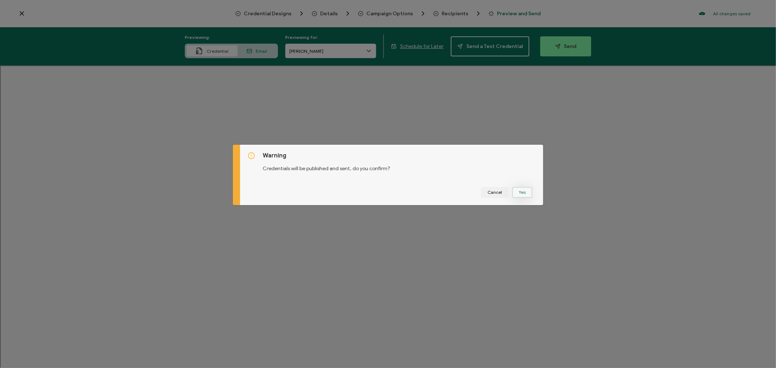
click at [522, 195] on button "Yes" at bounding box center [522, 192] width 20 height 11
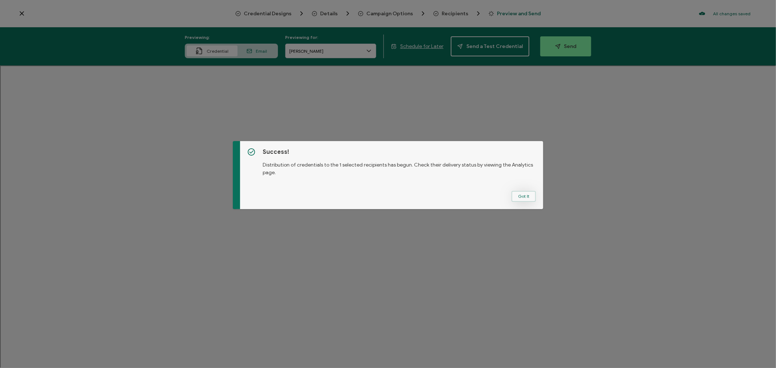
click at [522, 195] on button "Got It" at bounding box center [524, 196] width 24 height 11
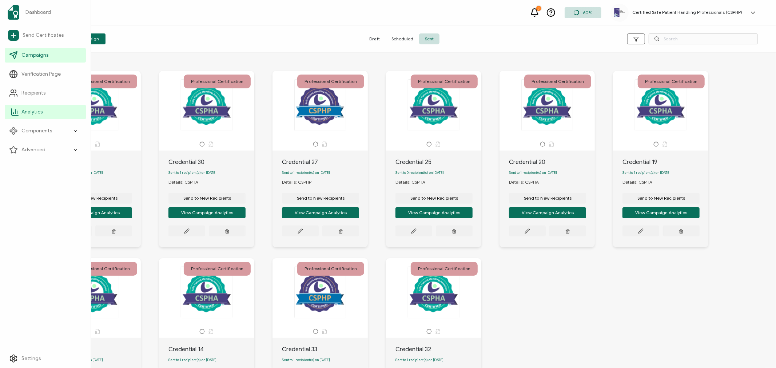
click at [31, 112] on span "Analytics" at bounding box center [31, 111] width 21 height 7
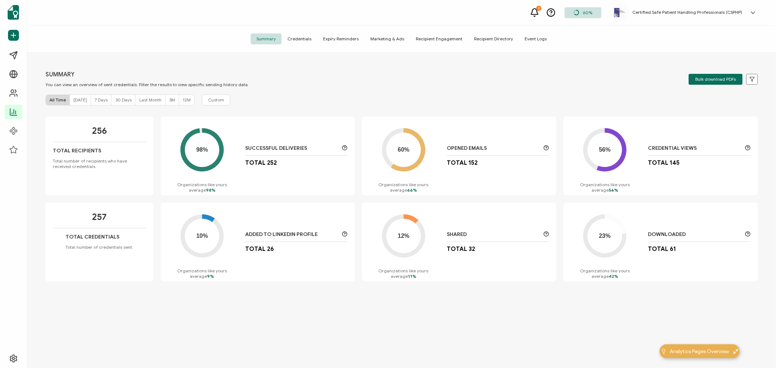
click at [74, 98] on span "[DATE]" at bounding box center [80, 99] width 13 height 5
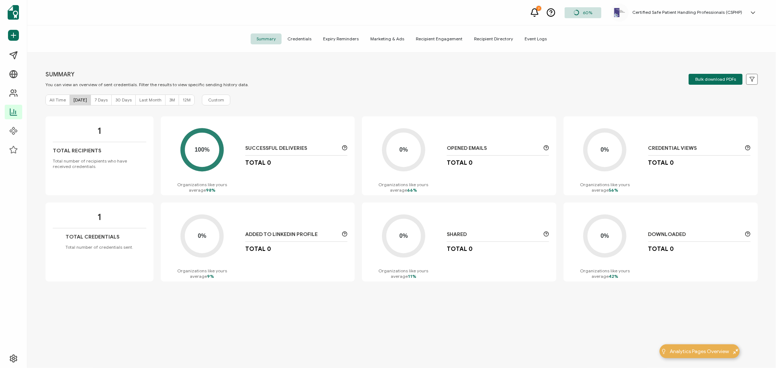
click at [483, 35] on span "Recipient Directory" at bounding box center [493, 38] width 51 height 11
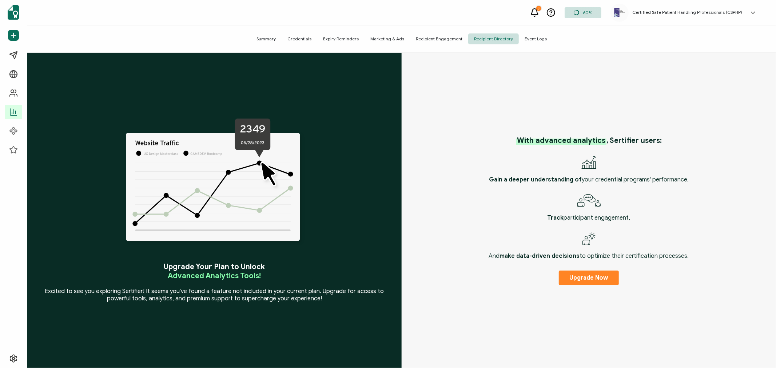
click at [440, 37] on span "Recipient Engagement" at bounding box center [439, 38] width 58 height 11
click at [340, 36] on span "Expiry Reminders" at bounding box center [340, 38] width 47 height 11
click at [303, 38] on span "Credentials" at bounding box center [300, 38] width 36 height 11
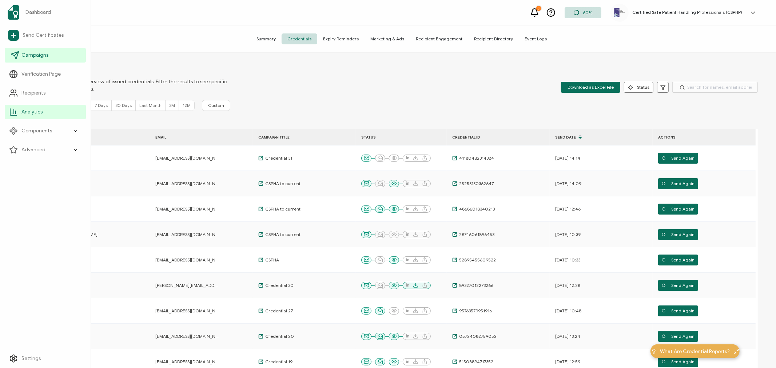
click at [11, 56] on icon at bounding box center [15, 55] width 9 height 9
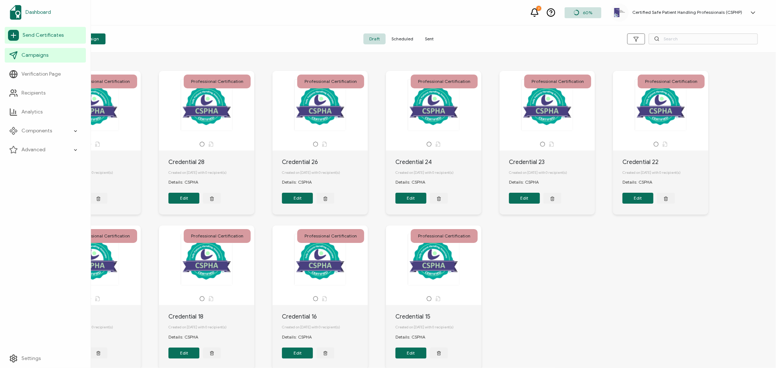
click at [34, 13] on span "Dashboard" at bounding box center [37, 12] width 25 height 7
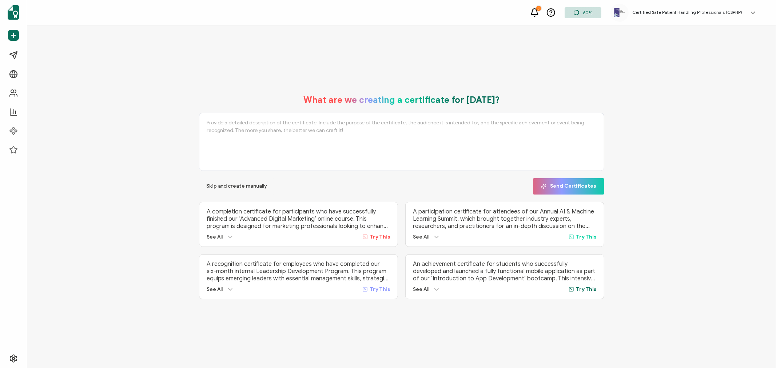
click at [679, 13] on h5 "Certified Safe Patient Handling Professionals (CSPHP)" at bounding box center [688, 12] width 110 height 5
click at [714, 164] on link "Log Out" at bounding box center [711, 167] width 18 height 7
